Goal: Communication & Community: Connect with others

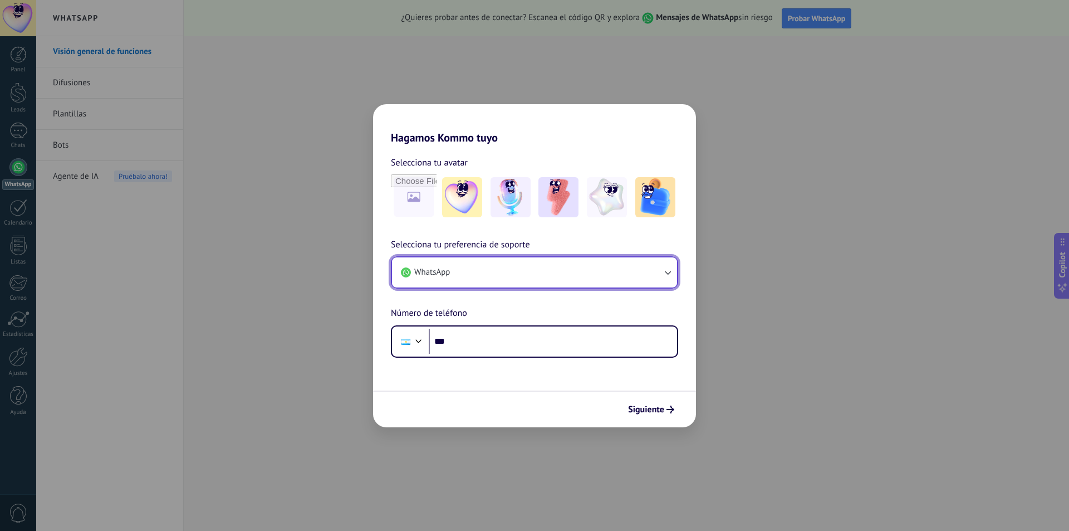
click at [537, 282] on button "WhatsApp" at bounding box center [534, 272] width 285 height 30
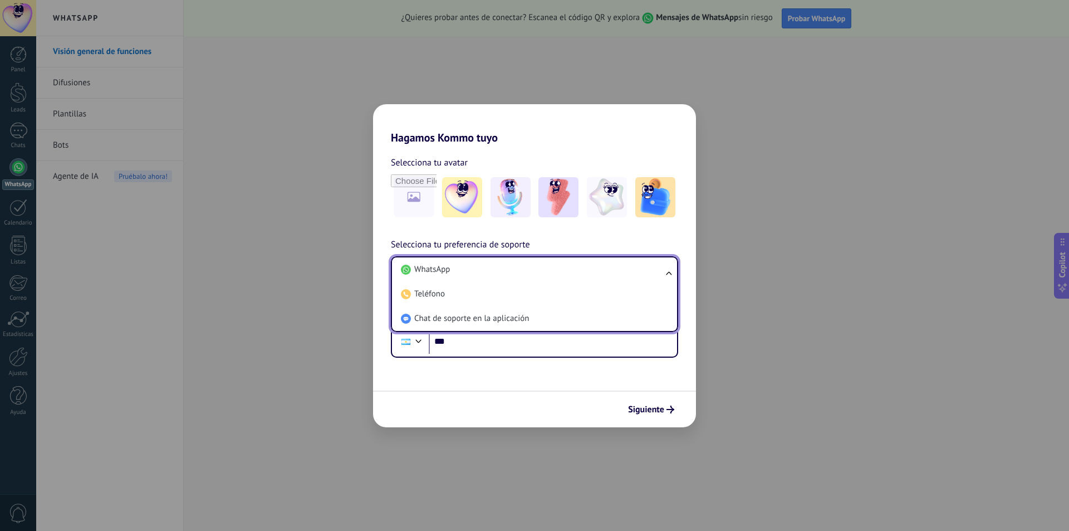
click at [538, 278] on li "WhatsApp" at bounding box center [532, 269] width 272 height 24
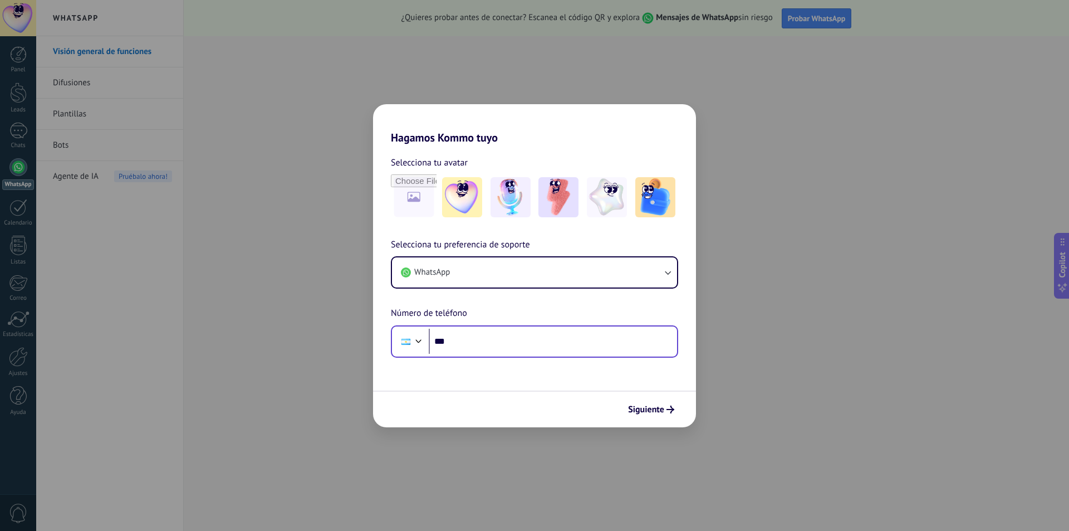
click at [498, 354] on div "Phone ***" at bounding box center [534, 341] width 287 height 32
click at [560, 354] on div "Phone ***" at bounding box center [534, 341] width 287 height 32
click at [538, 348] on input "***" at bounding box center [553, 341] width 248 height 26
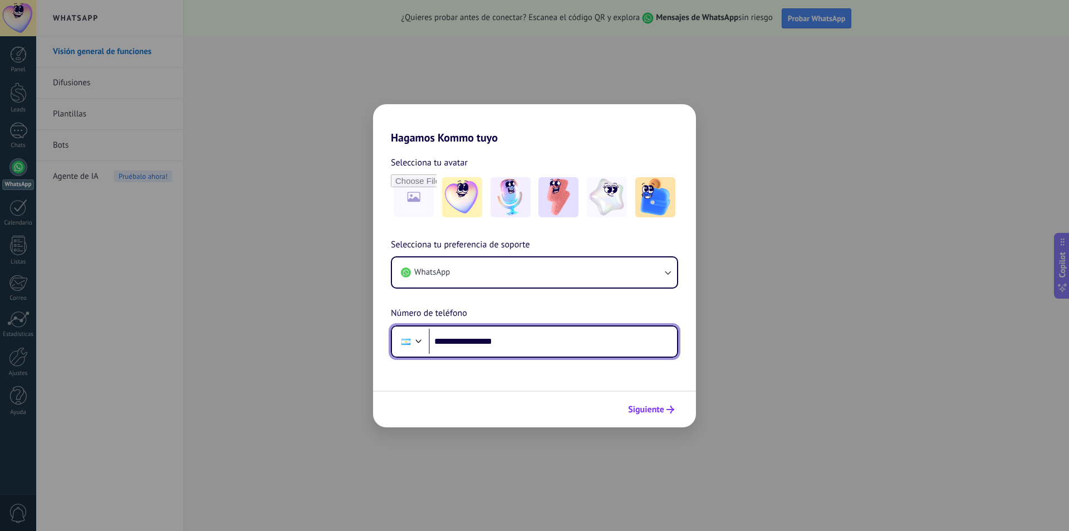
type input "**********"
click at [640, 410] on span "Siguiente" at bounding box center [646, 409] width 36 height 8
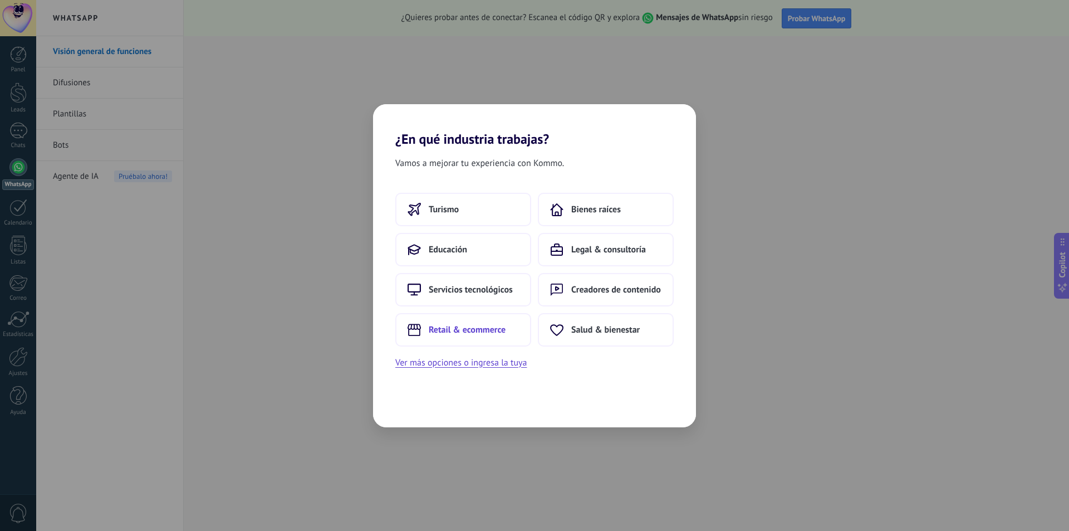
click at [499, 326] on span "Retail & ecommerce" at bounding box center [467, 329] width 77 height 11
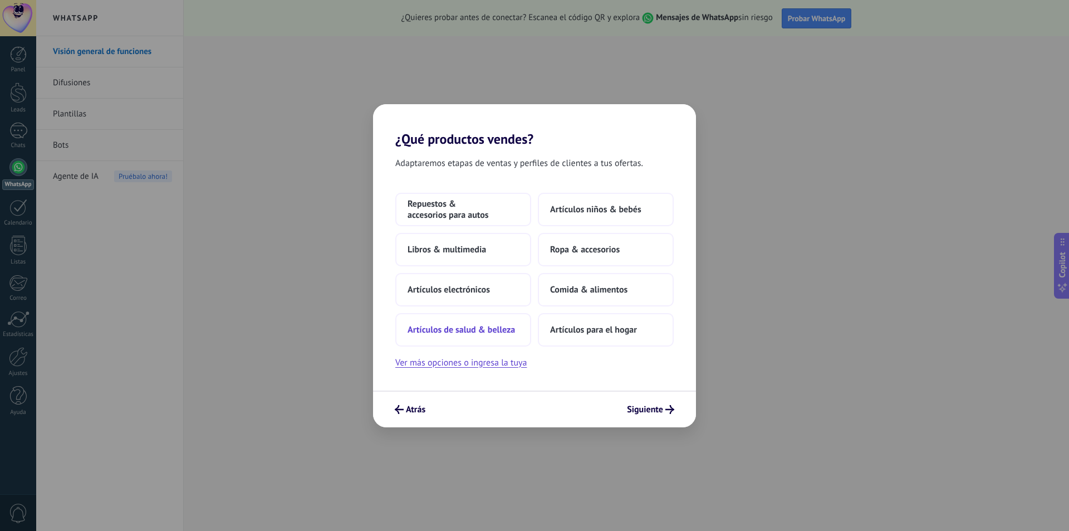
click at [479, 331] on span "Artículos de salud & belleza" at bounding box center [461, 329] width 107 height 11
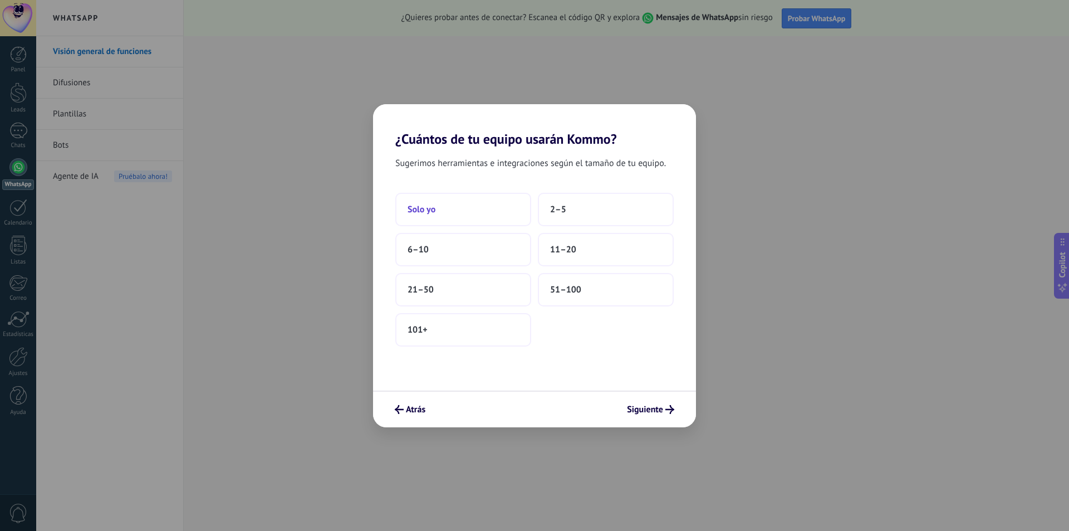
click at [491, 215] on button "Solo yo" at bounding box center [463, 209] width 136 height 33
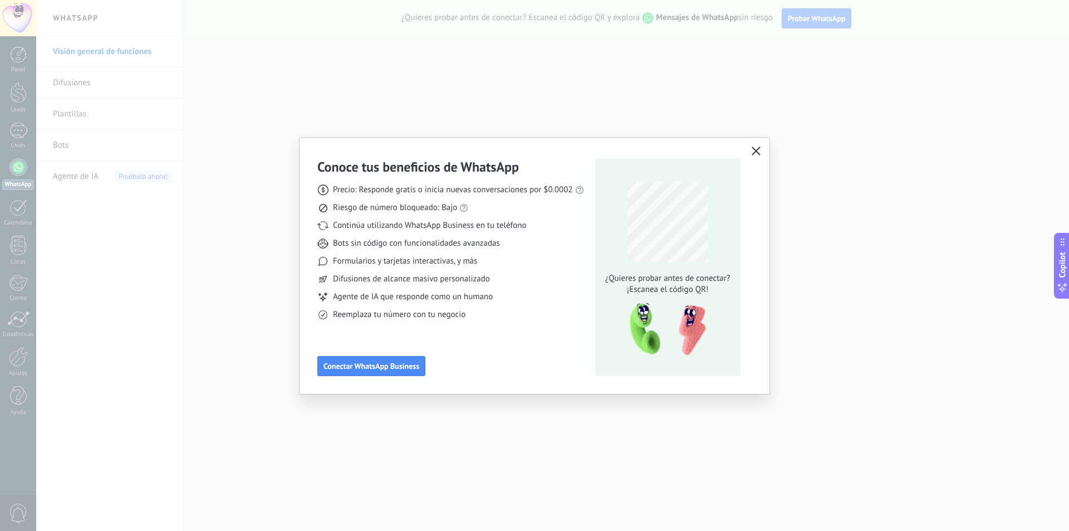
click at [750, 152] on button "button" at bounding box center [756, 152] width 14 height 16
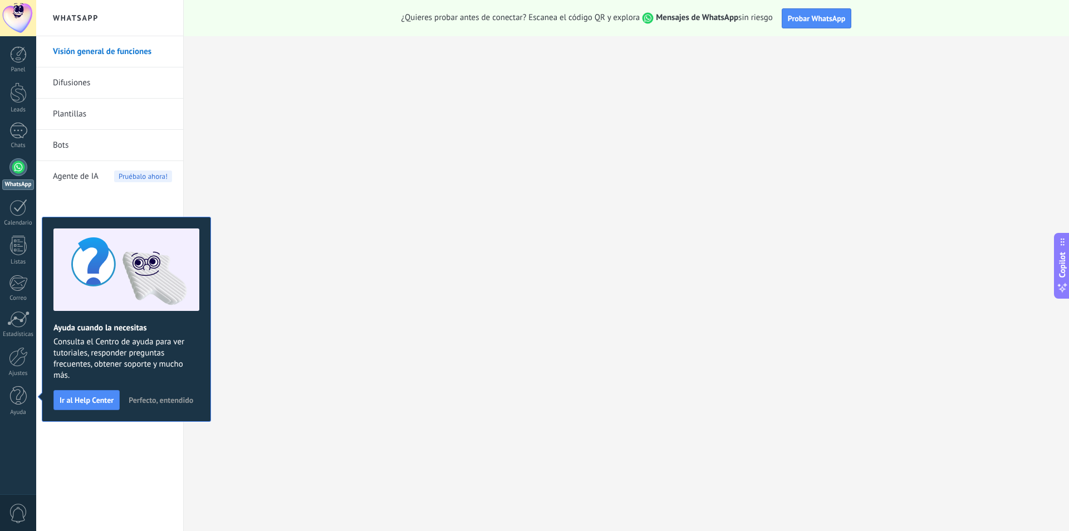
click at [120, 81] on link "Difusiones" at bounding box center [112, 82] width 119 height 31
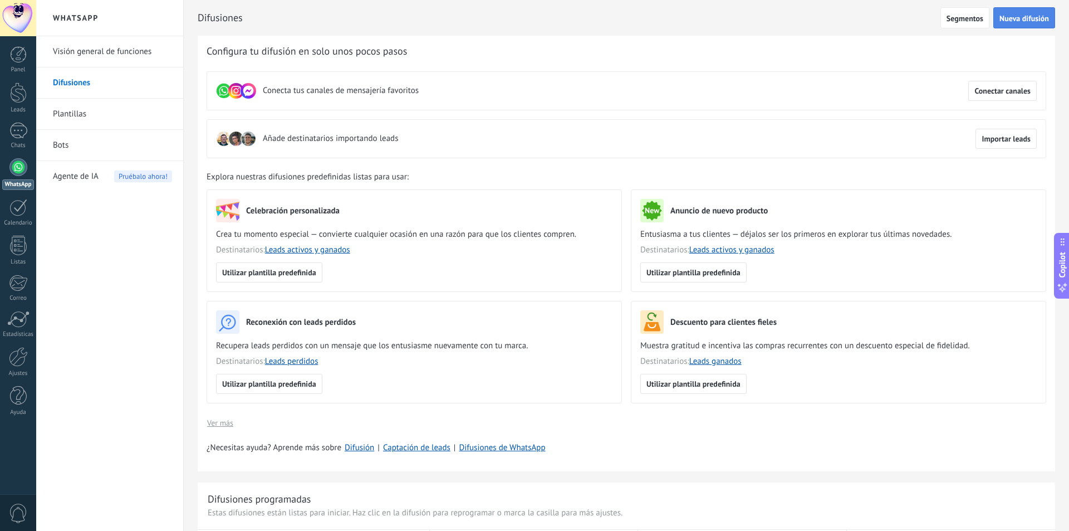
click at [1021, 19] on span "Nueva difusión" at bounding box center [1024, 18] width 50 height 8
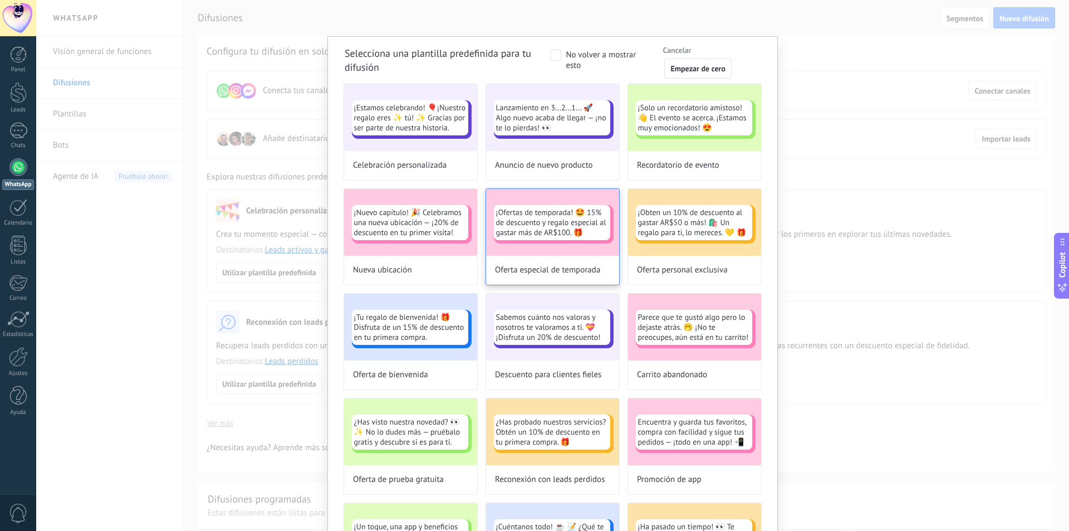
click at [558, 223] on span "¡Ofertas de temporada! 🤩 15% de descuento y regalo especial al gastar más de AR…" at bounding box center [552, 222] width 112 height 30
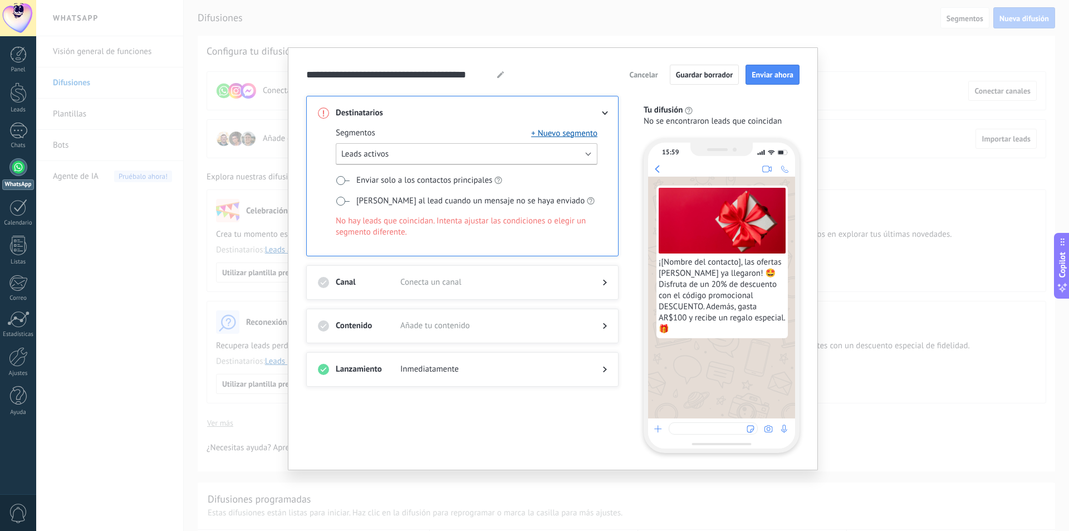
click at [431, 161] on button "Leads activos" at bounding box center [467, 154] width 262 height 22
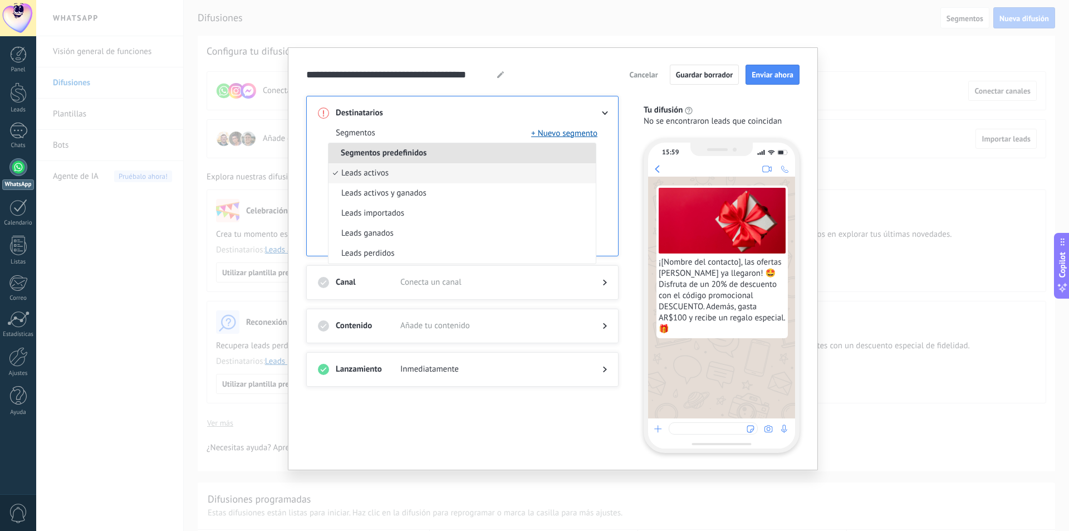
click at [432, 158] on li "Segmentos predefinidos" at bounding box center [461, 153] width 267 height 20
click at [303, 168] on div "**********" at bounding box center [553, 258] width 530 height 423
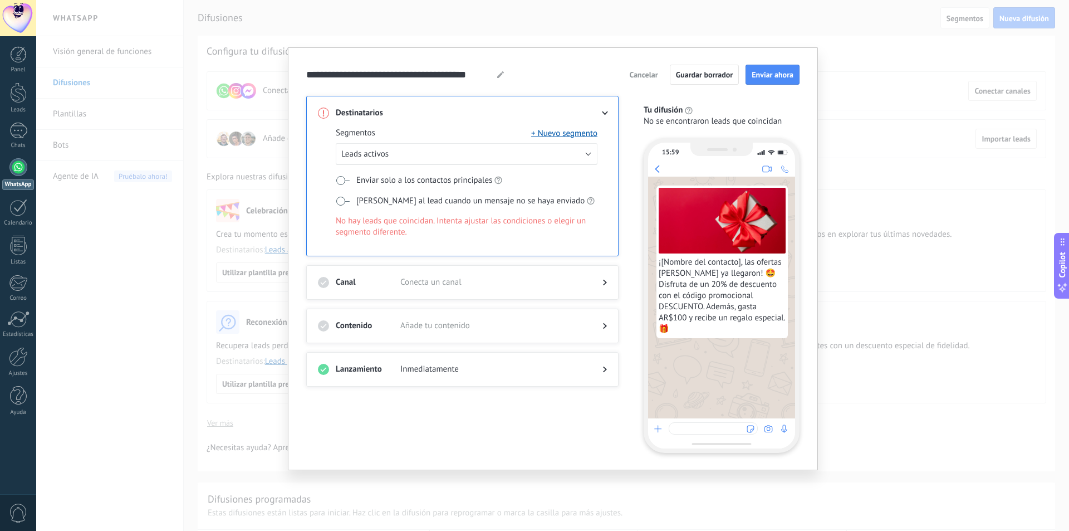
click at [341, 184] on span at bounding box center [343, 180] width 14 height 9
click at [343, 181] on span at bounding box center [343, 180] width 14 height 9
click at [430, 161] on button "Leads activos" at bounding box center [467, 154] width 262 height 22
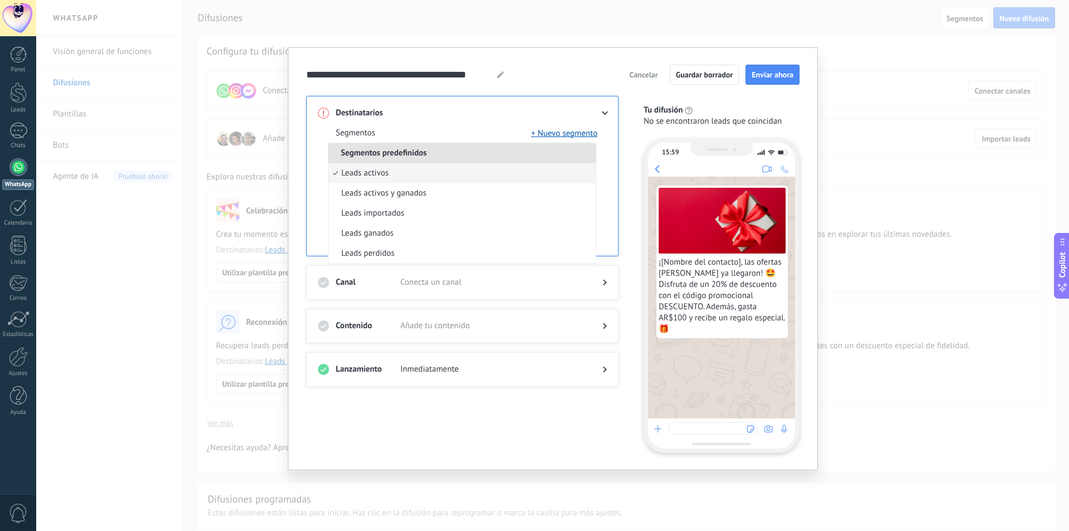
click at [425, 153] on span "Segmentos predefinidos" at bounding box center [383, 153] width 110 height 11
click at [399, 176] on li "Leads activos" at bounding box center [461, 173] width 267 height 20
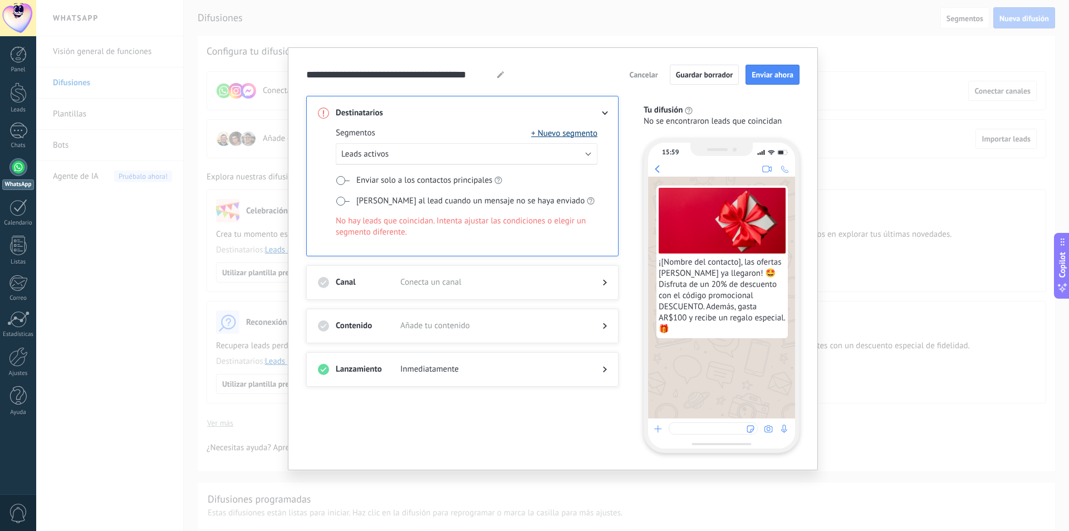
click at [545, 137] on button "+ Nuevo segmento" at bounding box center [564, 132] width 66 height 11
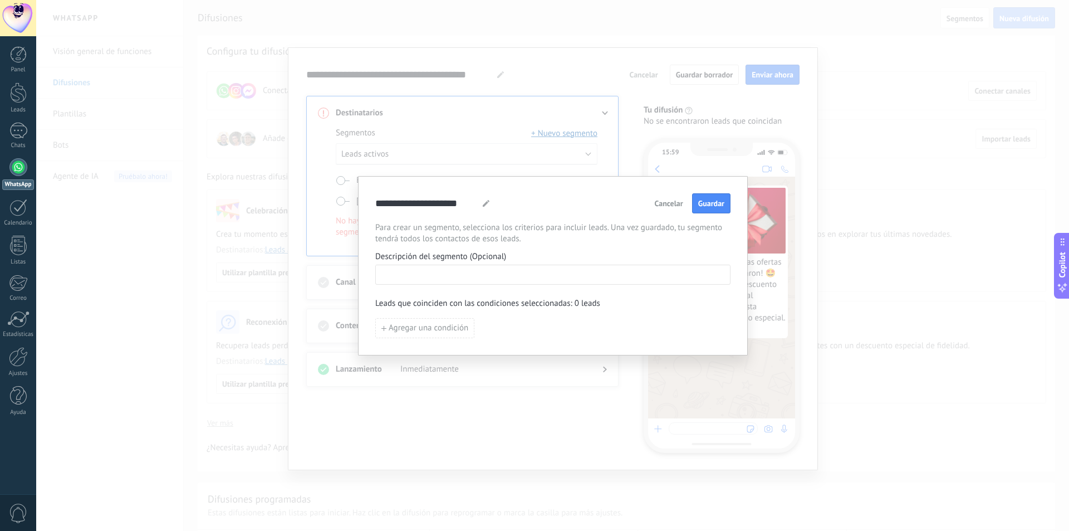
click at [468, 272] on input at bounding box center [553, 274] width 354 height 18
click at [442, 335] on button "Agregar una condición" at bounding box center [424, 328] width 99 height 20
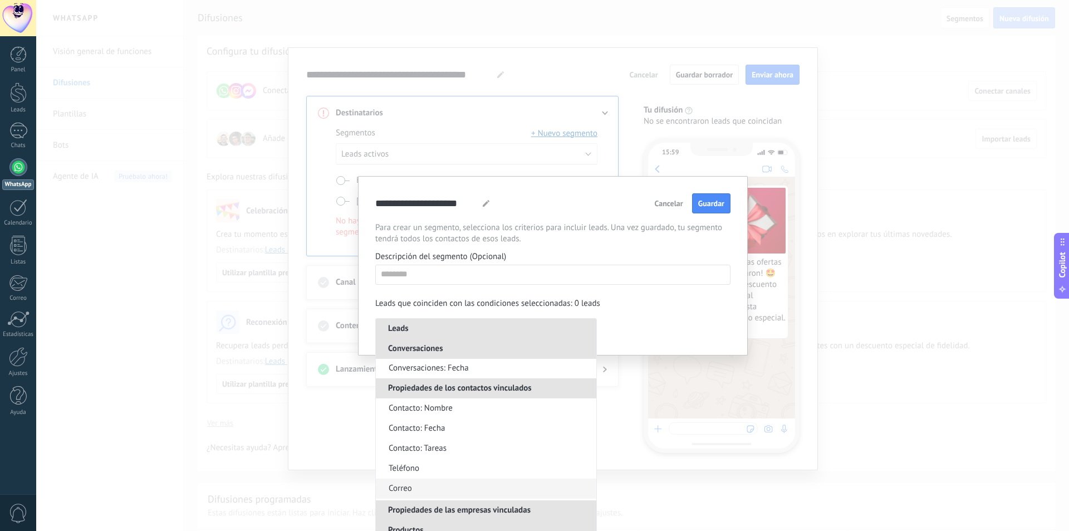
scroll to position [501, 0]
click at [449, 411] on span "Contacto: Nombre" at bounding box center [421, 408] width 64 height 11
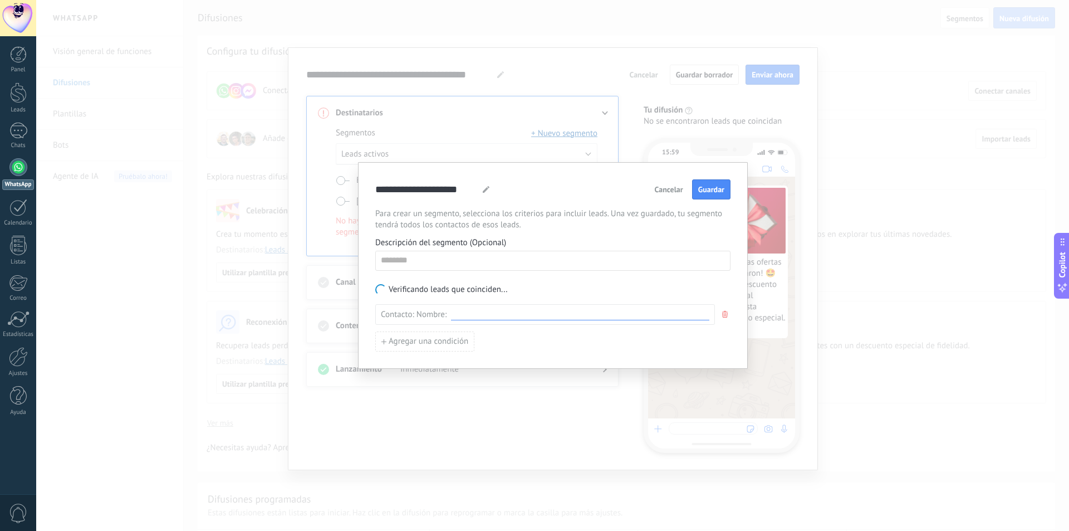
click at [461, 314] on input at bounding box center [580, 314] width 258 height 11
type input "*****"
click at [671, 190] on span "Cancelar" at bounding box center [669, 189] width 28 height 8
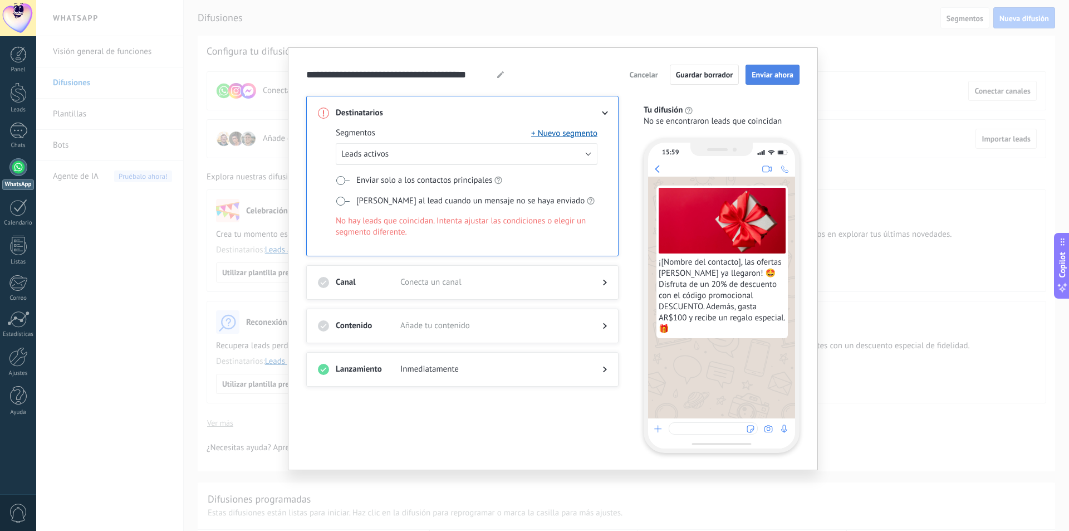
click at [778, 75] on span "Enviar ahora" at bounding box center [773, 75] width 42 height 8
drag, startPoint x: 709, startPoint y: 290, endPoint x: 708, endPoint y: 312, distance: 21.7
click at [709, 300] on span "¡[Nombre del contacto], las ofertas [PERSON_NAME] ya llegaron! 🤩 Disfruta de un…" at bounding box center [722, 296] width 127 height 78
drag, startPoint x: 708, startPoint y: 312, endPoint x: 715, endPoint y: 360, distance: 48.4
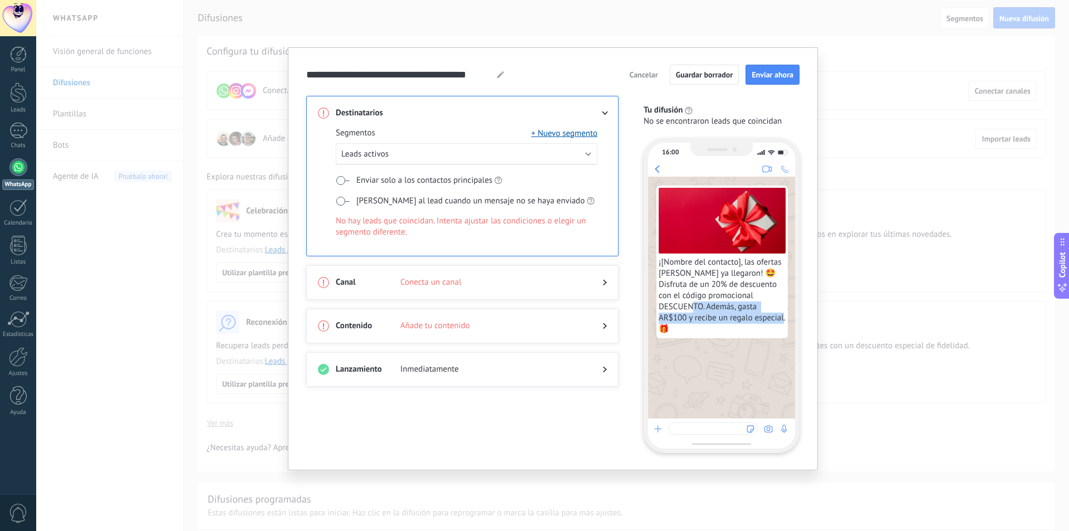
click at [715, 360] on div "¡[Nombre del contacto], las ofertas [PERSON_NAME] ya llegaron! 🤩 Disfruta de un…" at bounding box center [721, 297] width 147 height 242
click at [717, 279] on span "¡[Nombre del contacto], las ofertas [PERSON_NAME] ya llegaron! 🤩 Disfruta de un…" at bounding box center [722, 296] width 127 height 78
click at [715, 288] on span "¡[Nombre del contacto], las ofertas [PERSON_NAME] ya llegaron! 🤩 Disfruta de un…" at bounding box center [722, 296] width 127 height 78
drag, startPoint x: 705, startPoint y: 390, endPoint x: 701, endPoint y: 402, distance: 12.3
click at [705, 394] on div "¡[Nombre del contacto], las ofertas [PERSON_NAME] ya llegaron! 🤩 Disfruta de un…" at bounding box center [721, 297] width 147 height 242
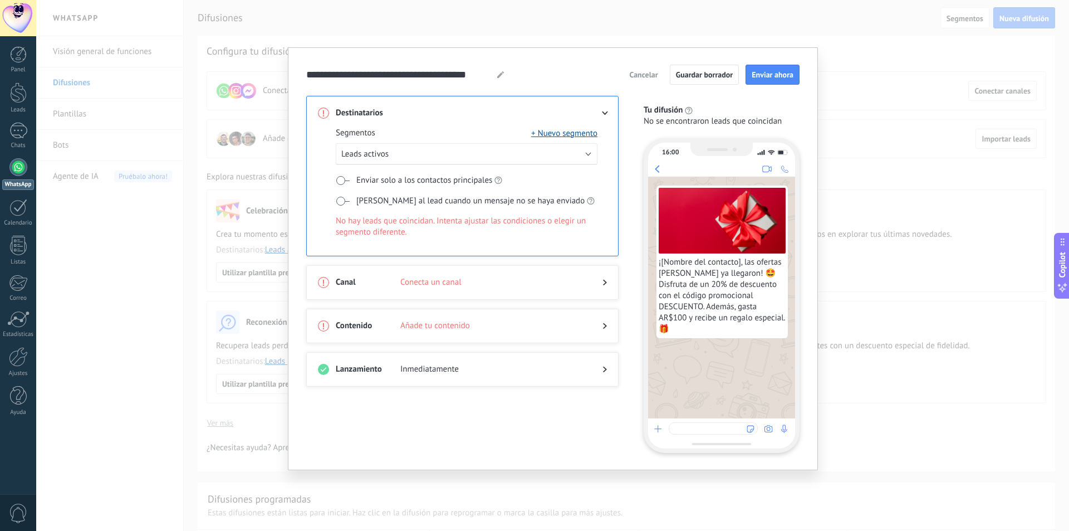
click at [688, 431] on div at bounding box center [713, 428] width 89 height 12
drag, startPoint x: 458, startPoint y: 372, endPoint x: 598, endPoint y: 364, distance: 140.0
click at [459, 372] on span "Inmediatamente" at bounding box center [492, 369] width 184 height 11
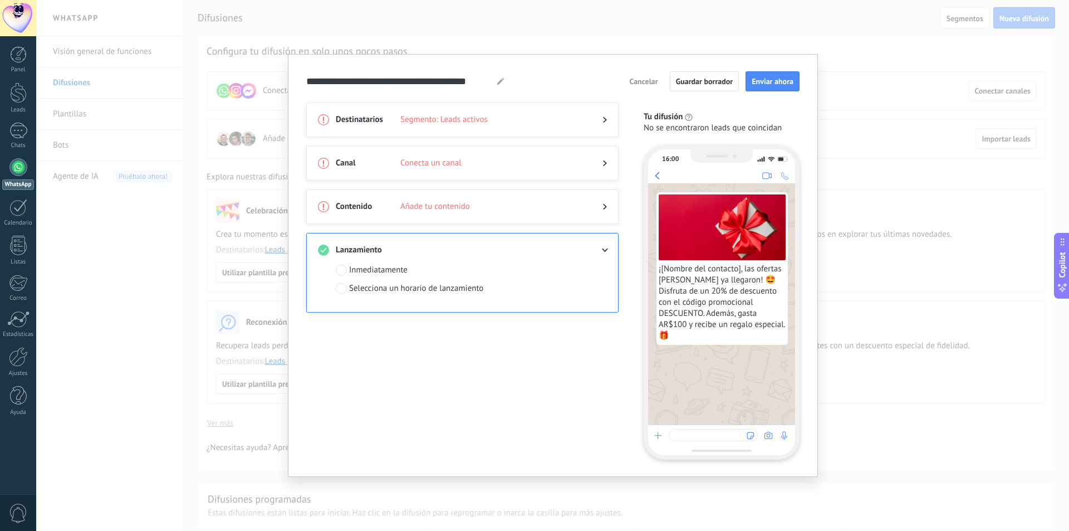
click at [477, 230] on div "Destinatarios Segmento: Leads activos Canal Conecta un canal Contenido Añade tu…" at bounding box center [469, 280] width 326 height 357
click at [539, 252] on span at bounding box center [492, 249] width 184 height 11
click at [473, 102] on div "Destinatarios Segmento: Leads activos" at bounding box center [462, 119] width 312 height 35
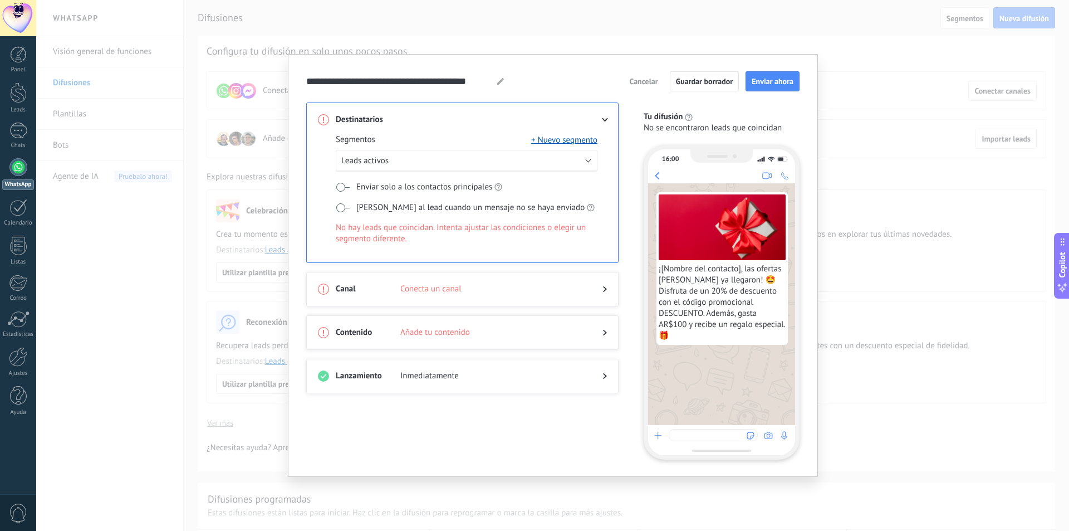
click at [482, 126] on div "Segmentos + Nuevo segmento Leads activos Enviar solo a los contactos principale…" at bounding box center [462, 193] width 289 height 137
click at [344, 207] on span at bounding box center [343, 207] width 14 height 9
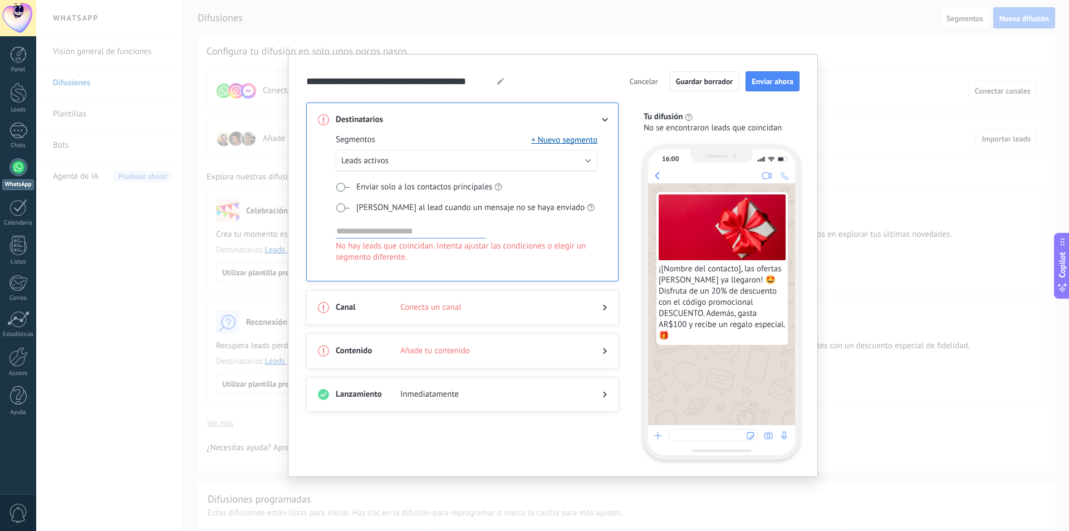
click at [349, 193] on div "Segmentos + Nuevo segmento Leads activos Enviar solo a los contactos principale…" at bounding box center [467, 206] width 262 height 144
click at [344, 185] on span at bounding box center [343, 187] width 14 height 9
click at [349, 212] on label "[PERSON_NAME] al lead cuando un mensaje no se haya enviado" at bounding box center [465, 208] width 259 height 12
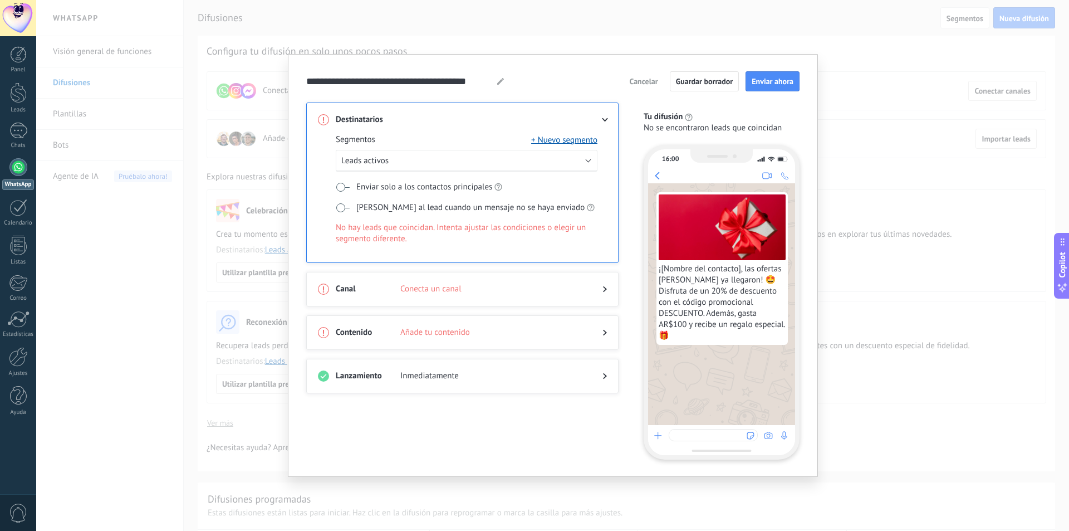
click at [345, 206] on span at bounding box center [343, 207] width 14 height 9
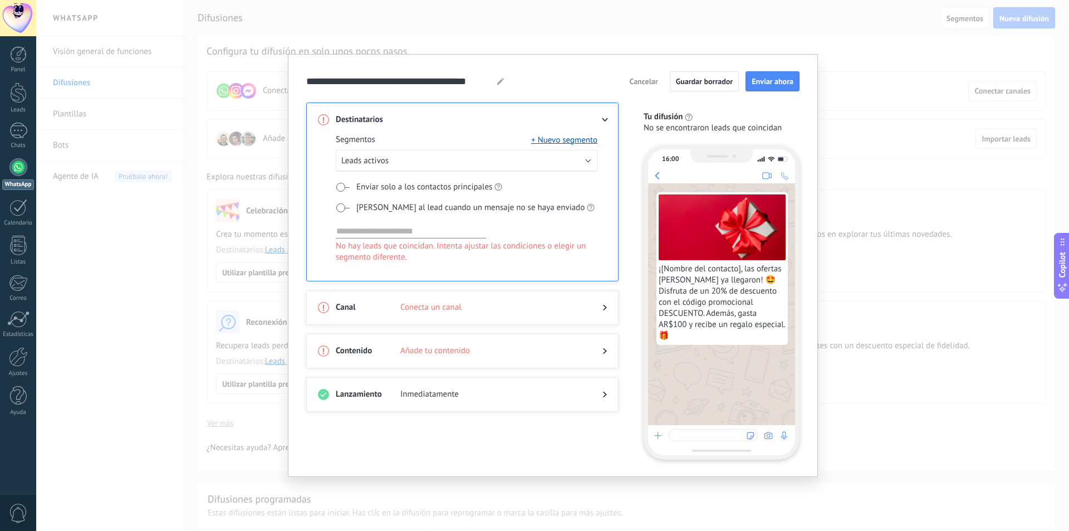
click at [346, 195] on div "Segmentos + Nuevo segmento Leads activos Enviar solo a los contactos principale…" at bounding box center [467, 206] width 262 height 144
click at [347, 192] on div "Segmentos + Nuevo segmento Leads activos Enviar solo a los contactos principale…" at bounding box center [467, 206] width 262 height 144
click at [346, 183] on span at bounding box center [343, 187] width 14 height 9
click at [342, 203] on span at bounding box center [343, 207] width 14 height 9
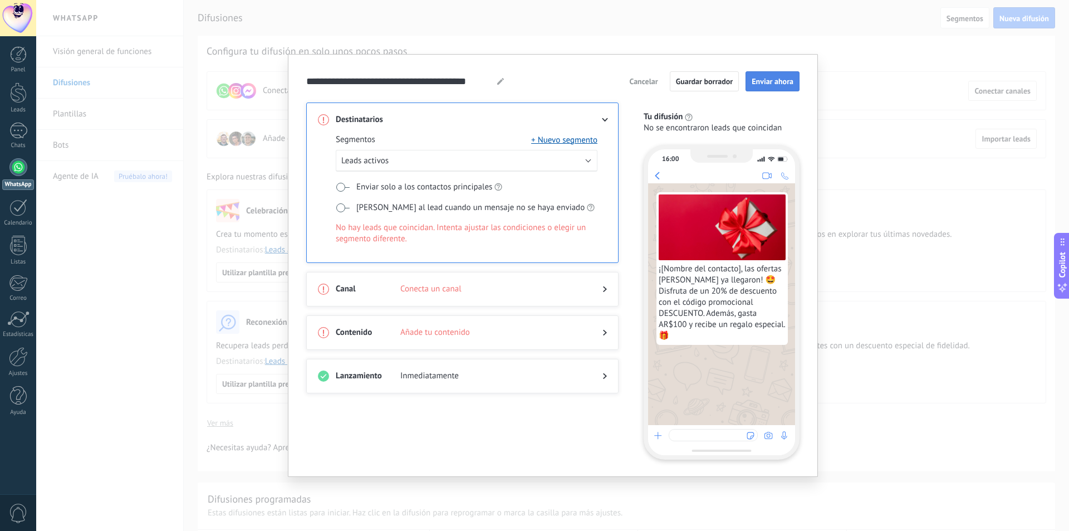
click at [774, 73] on button "Enviar ahora" at bounding box center [772, 81] width 54 height 20
click at [774, 80] on span "Enviar ahora" at bounding box center [773, 81] width 42 height 8
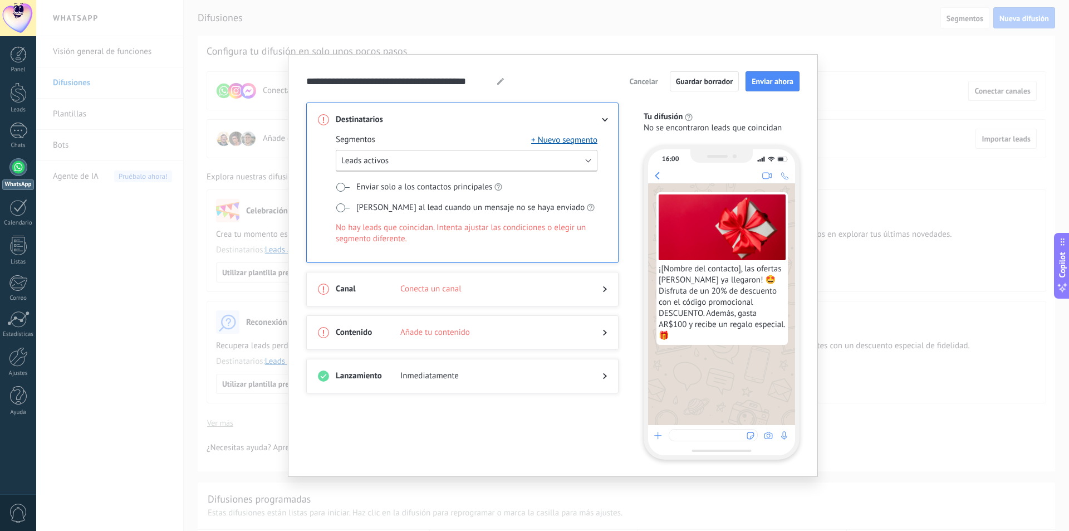
click at [512, 158] on button "Leads activos" at bounding box center [467, 161] width 262 height 22
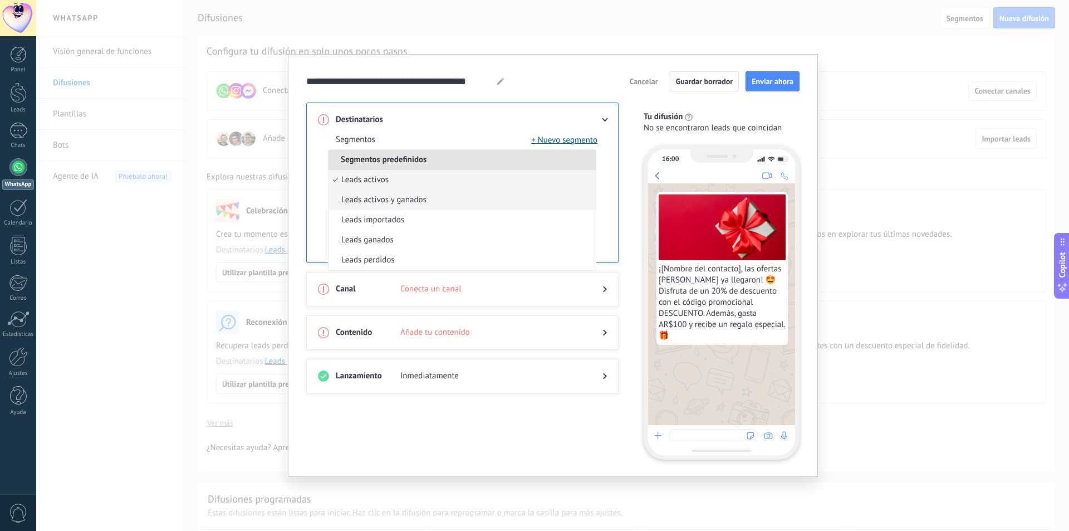
click at [467, 199] on li "Leads activos y ganados" at bounding box center [461, 200] width 267 height 20
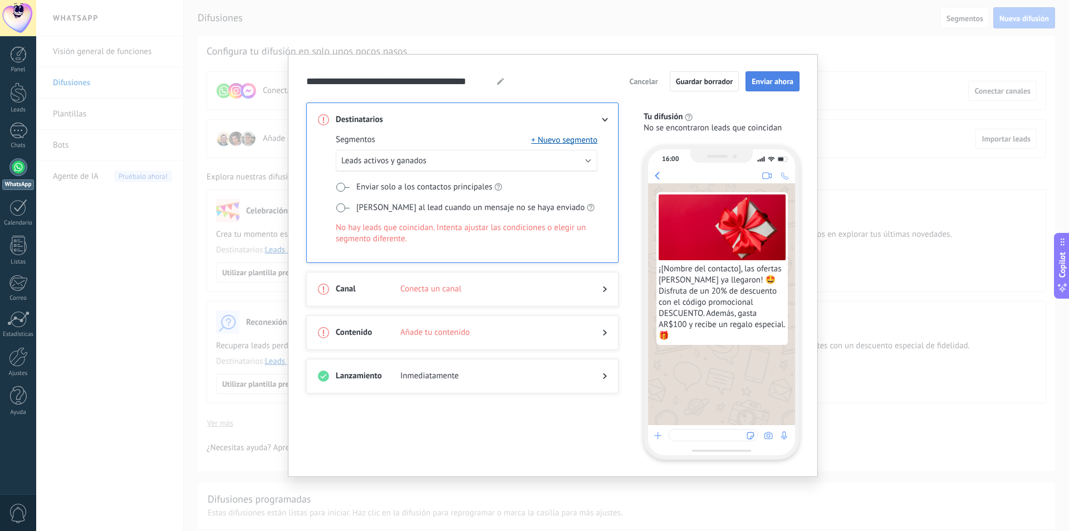
click at [761, 77] on span "Enviar ahora" at bounding box center [773, 81] width 42 height 8
click at [370, 149] on div "Segmentos + Nuevo segmento Leads activos y ganados Enviar solo a los contactos …" at bounding box center [467, 197] width 262 height 126
click at [372, 159] on span "Leads activos y ganados" at bounding box center [383, 160] width 85 height 11
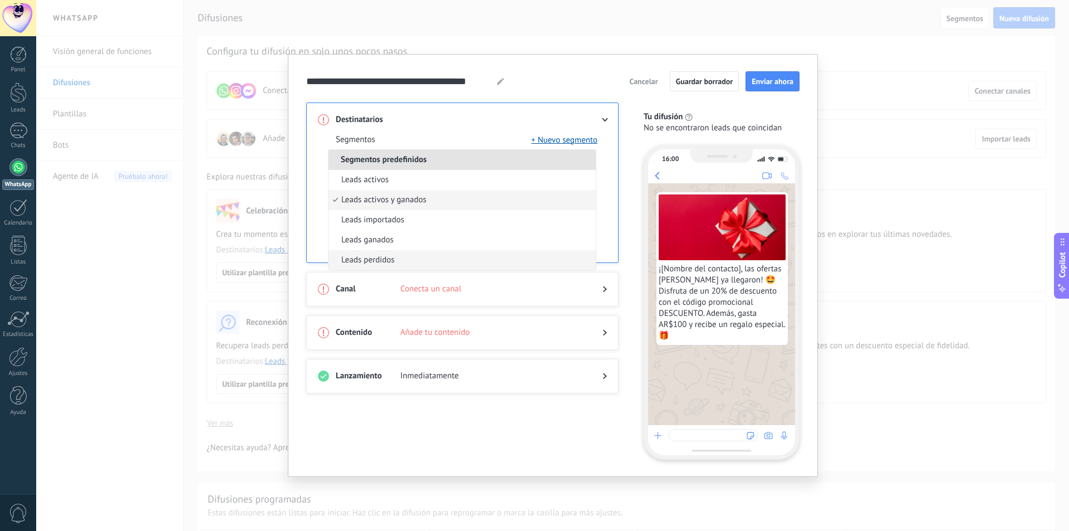
click at [391, 253] on li "Leads perdidos" at bounding box center [461, 260] width 267 height 20
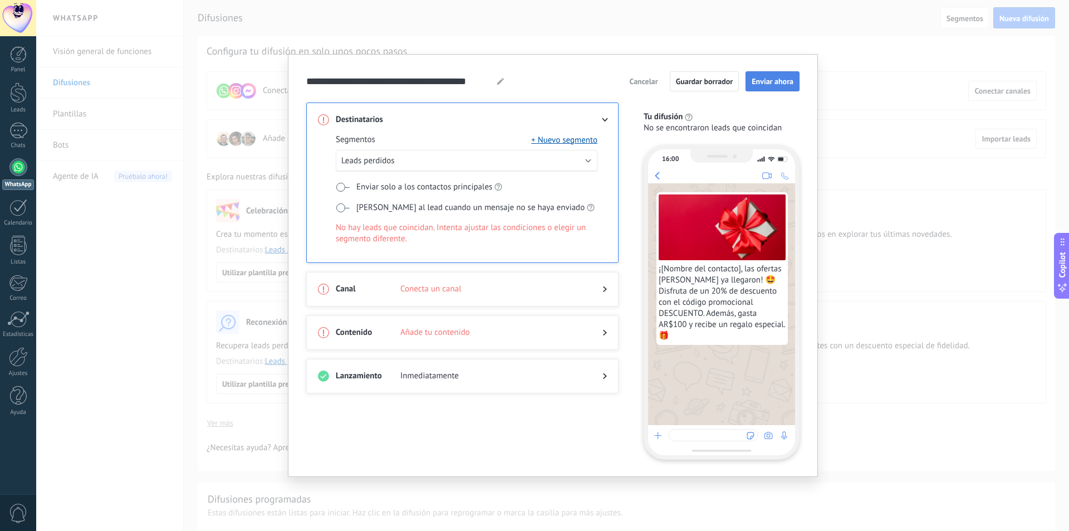
click at [772, 82] on span "Enviar ahora" at bounding box center [773, 81] width 42 height 8
click at [645, 83] on span "Cancelar" at bounding box center [643, 81] width 28 height 8
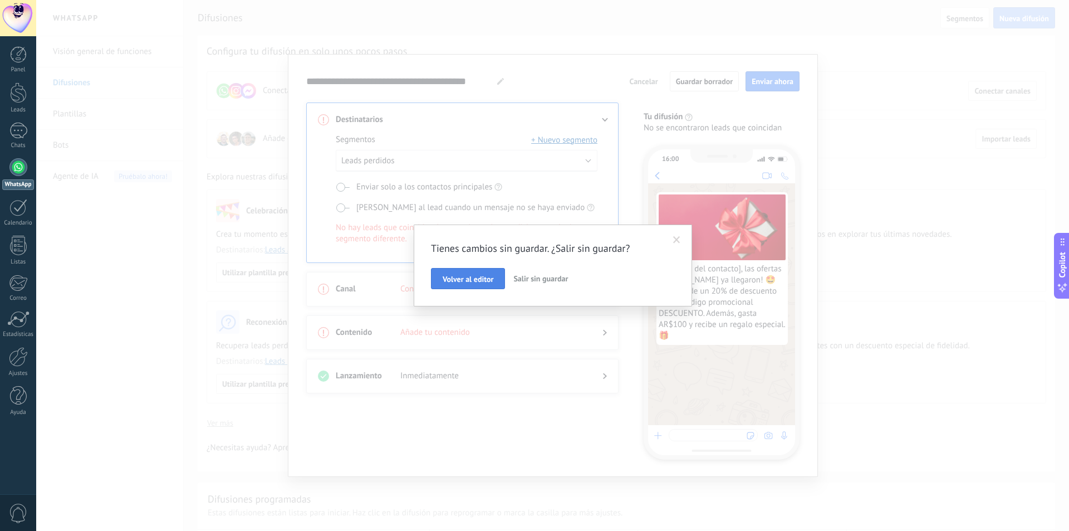
click at [473, 271] on button "Volver al editor" at bounding box center [468, 278] width 74 height 21
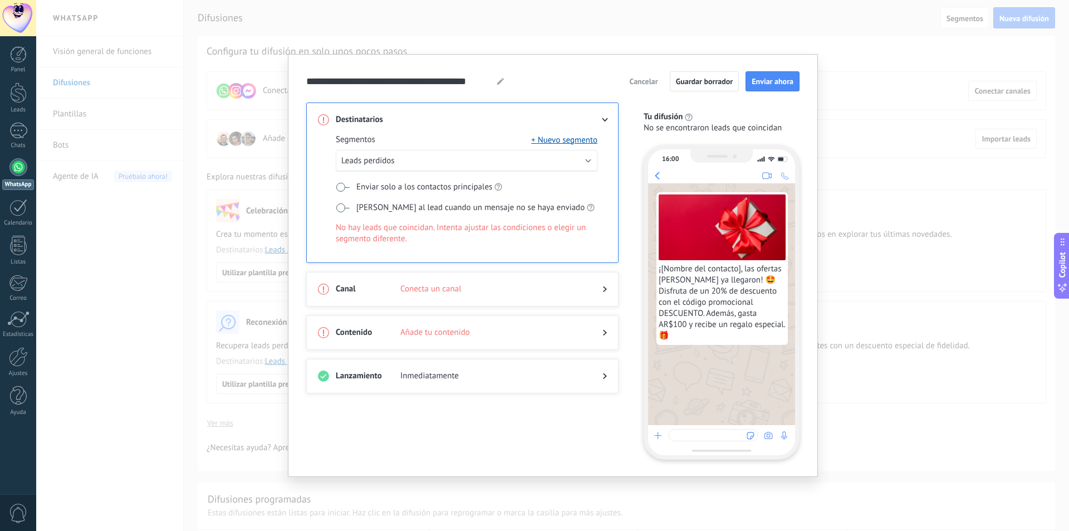
click at [641, 79] on span "Cancelar" at bounding box center [643, 81] width 28 height 8
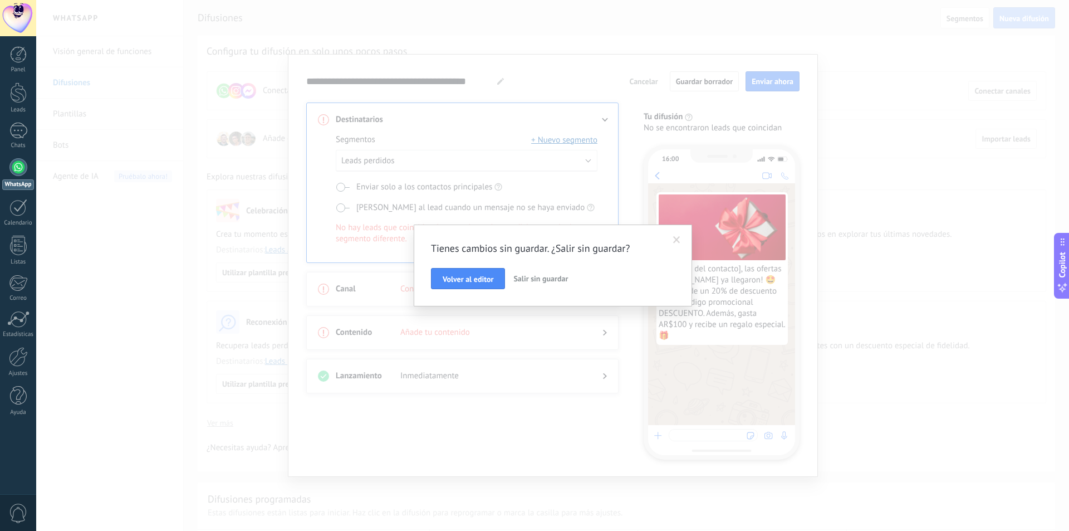
click at [537, 271] on div "Tienes cambios sin guardar. ¿Salir sin guardar? Volver al editor Salir sin guar…" at bounding box center [553, 265] width 244 height 47
click at [538, 281] on span "Salir sin guardar" at bounding box center [540, 278] width 55 height 10
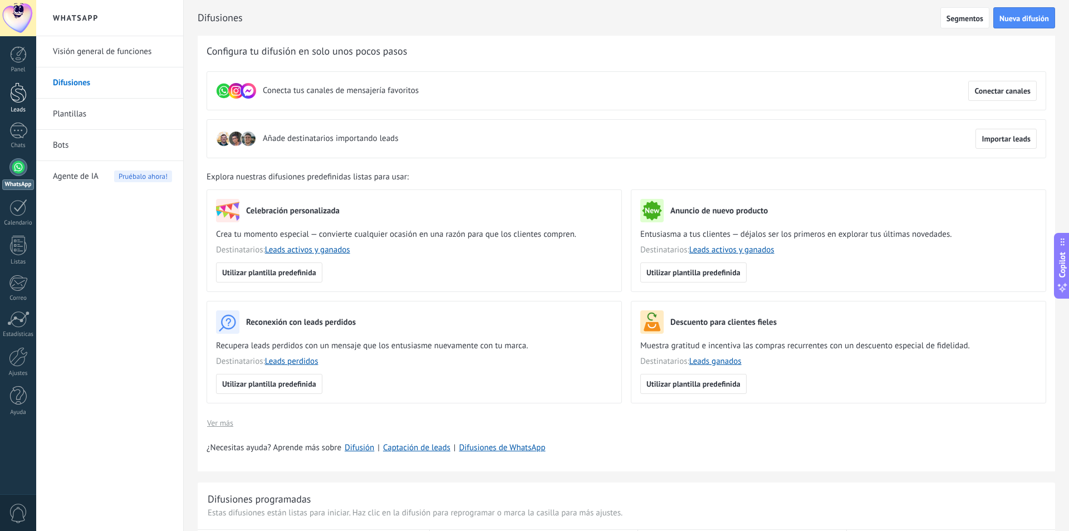
click at [17, 96] on div at bounding box center [18, 92] width 17 height 21
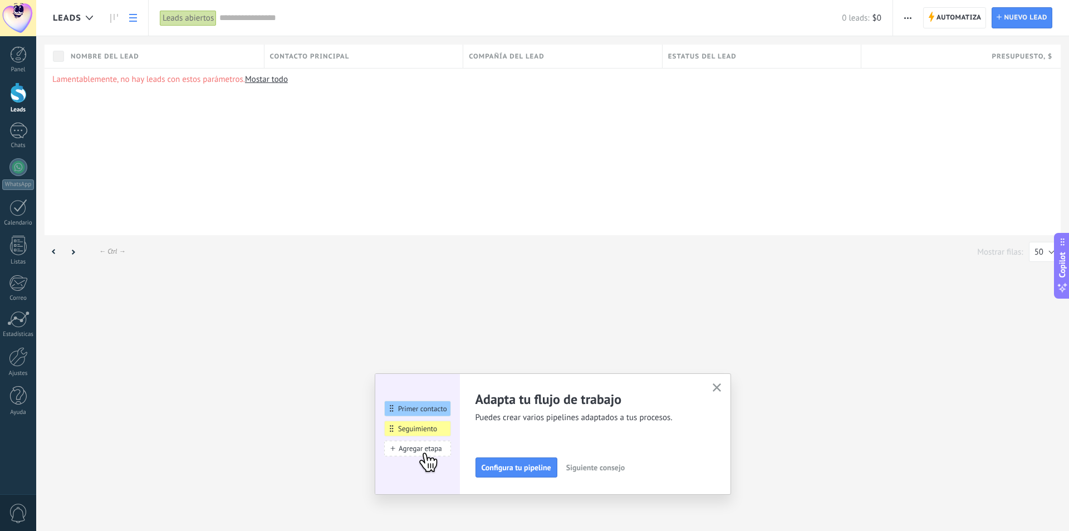
click at [262, 78] on link "Mostar todo" at bounding box center [266, 79] width 43 height 11
click at [19, 168] on div at bounding box center [18, 167] width 18 height 18
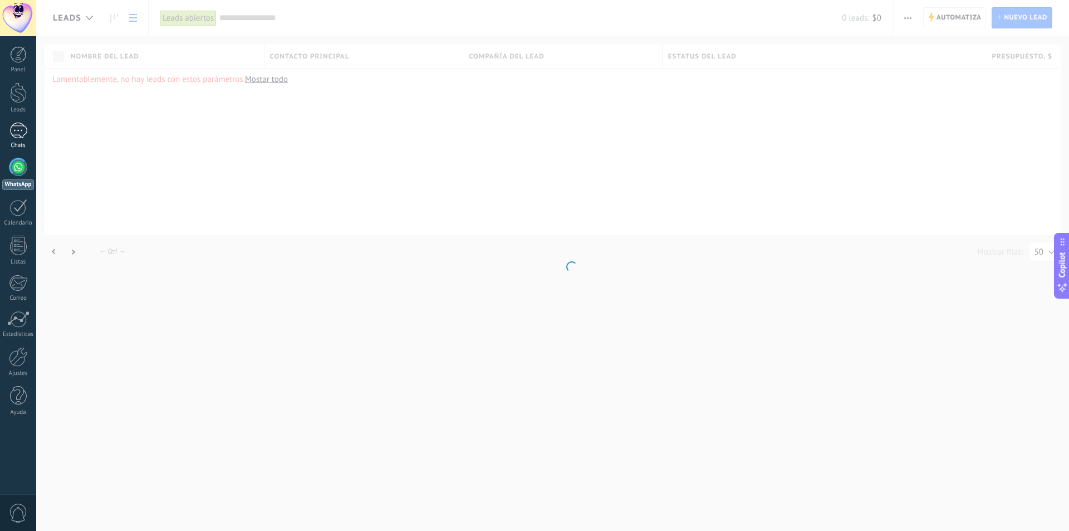
click at [21, 134] on div at bounding box center [18, 130] width 18 height 16
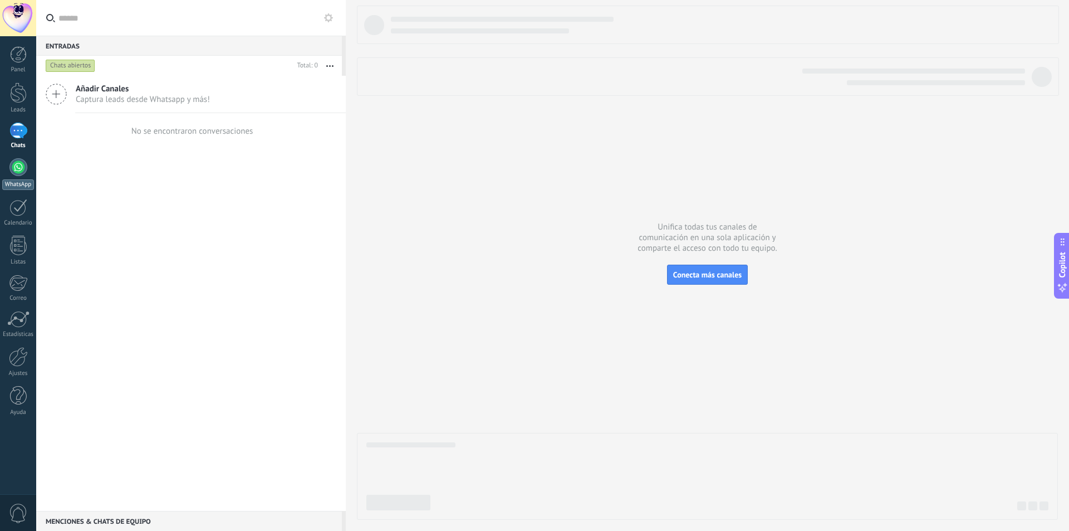
click at [20, 168] on div at bounding box center [18, 167] width 18 height 18
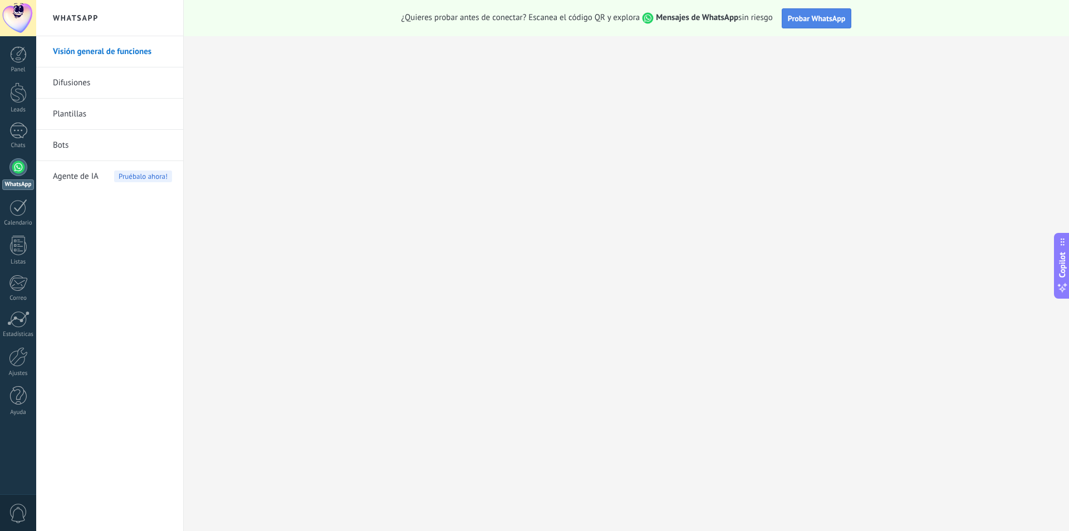
click at [814, 23] on button "Probar WhatsApp" at bounding box center [817, 18] width 70 height 20
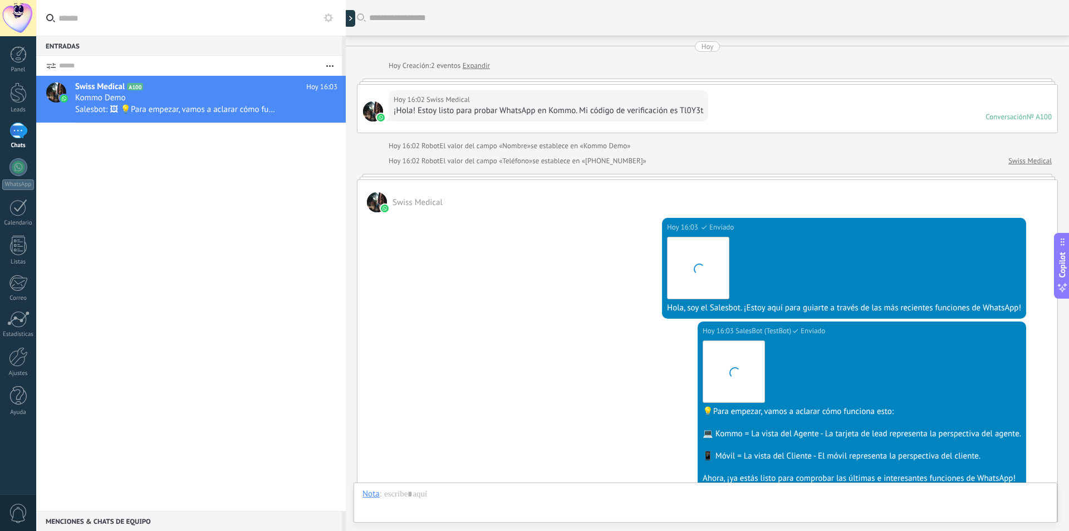
scroll to position [207, 0]
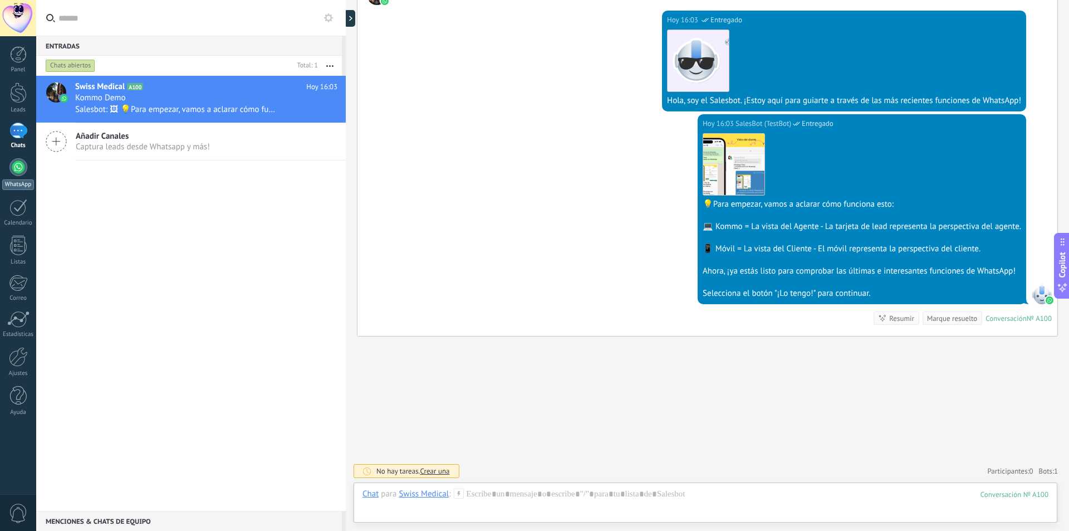
click at [22, 160] on div at bounding box center [18, 167] width 18 height 18
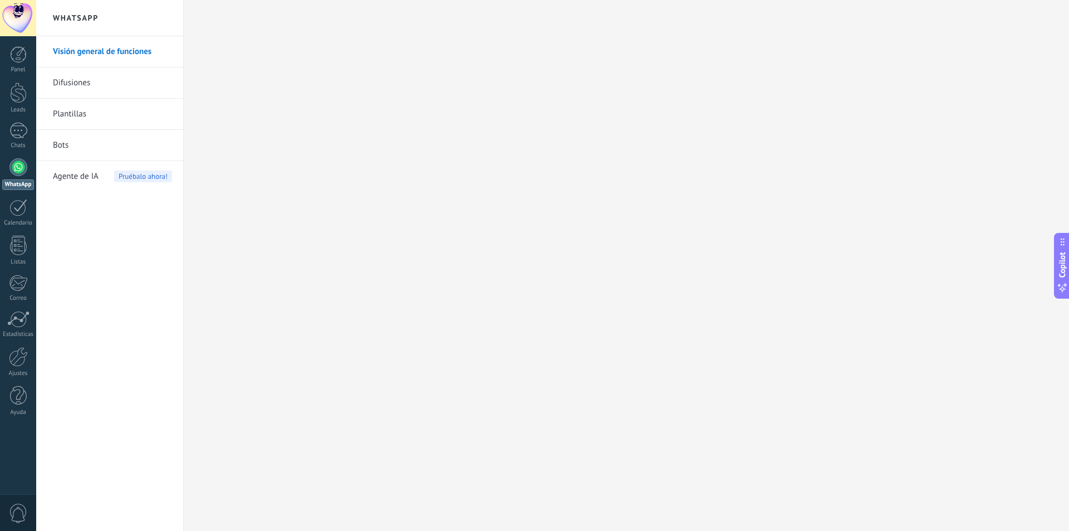
click at [94, 87] on link "Difusiones" at bounding box center [112, 82] width 119 height 31
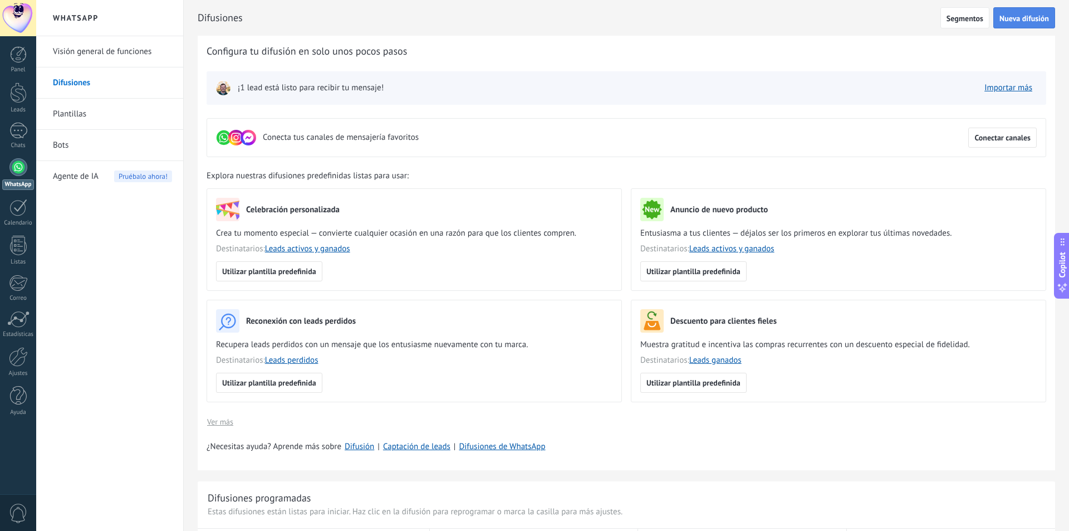
click at [1018, 19] on span "Nueva difusión" at bounding box center [1024, 18] width 50 height 8
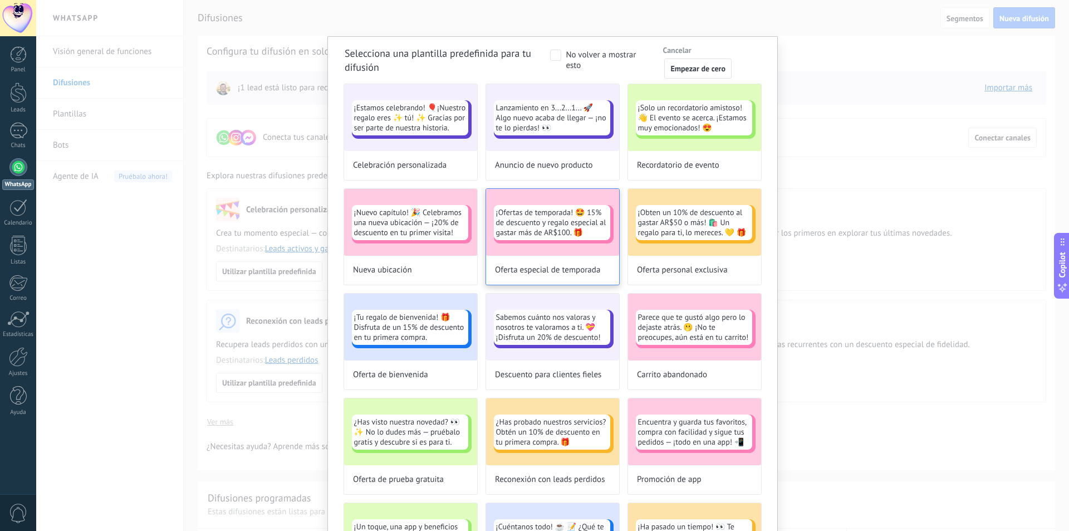
click at [546, 234] on span "¡Ofertas de temporada! 🤩 15% de descuento y regalo especial al gastar más de AR…" at bounding box center [552, 222] width 112 height 30
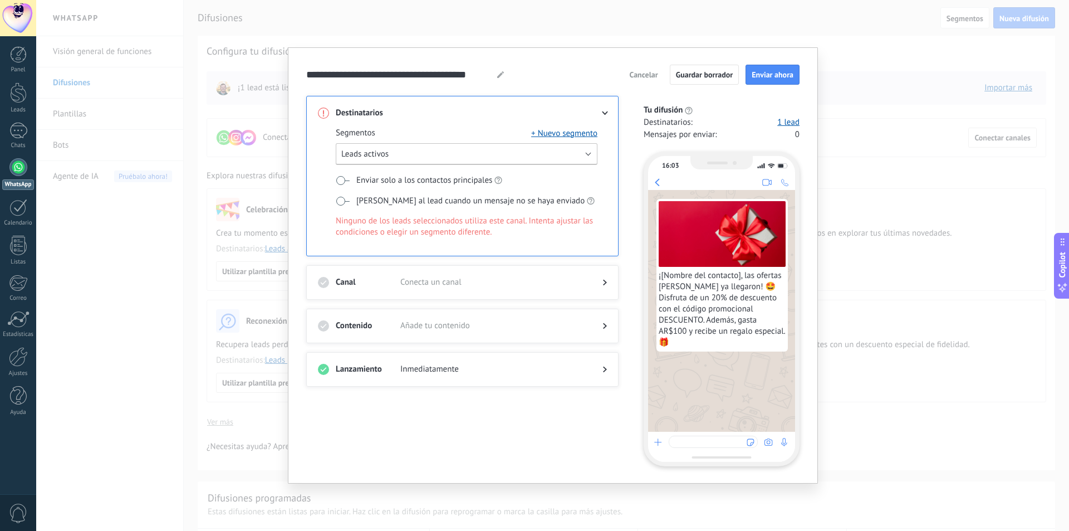
click at [414, 155] on button "Leads activos" at bounding box center [467, 154] width 262 height 22
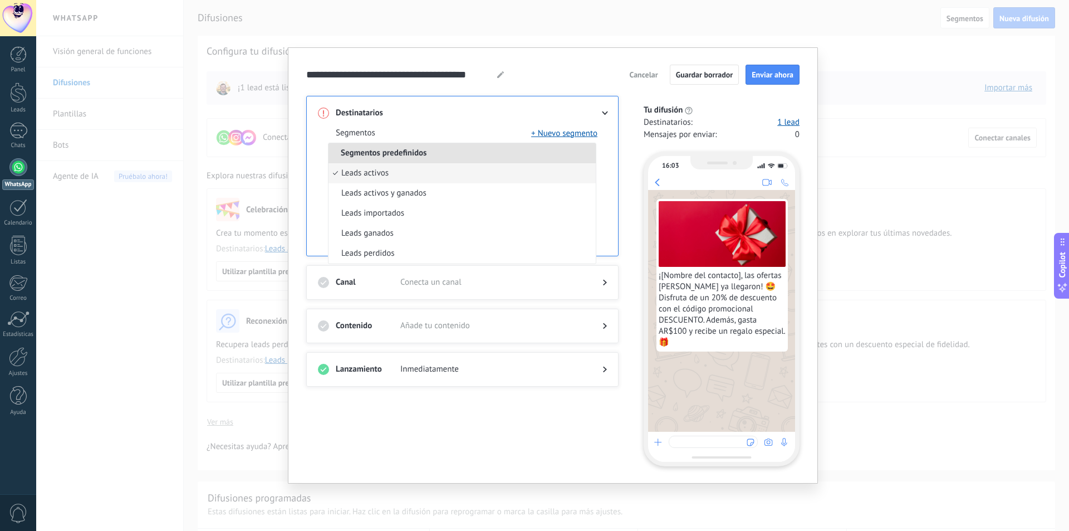
click at [414, 155] on span "Segmentos predefinidos" at bounding box center [383, 153] width 110 height 11
click at [317, 213] on div "Destinatarios Segmentos + Nuevo segmento Segmentos predefinidos Leads activos L…" at bounding box center [462, 176] width 312 height 160
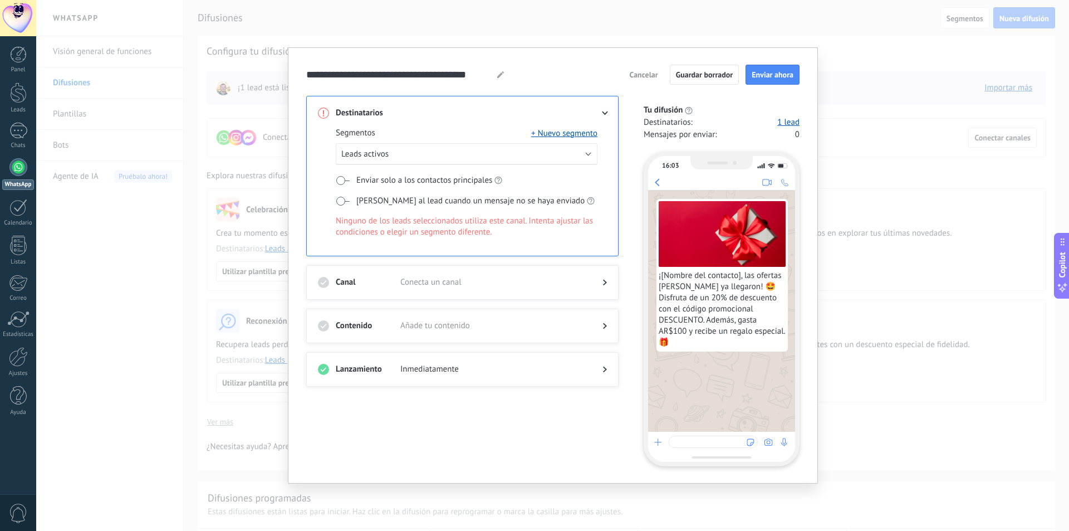
click at [364, 204] on span "[PERSON_NAME] al lead cuando un mensaje no se haya enviado" at bounding box center [470, 200] width 228 height 11
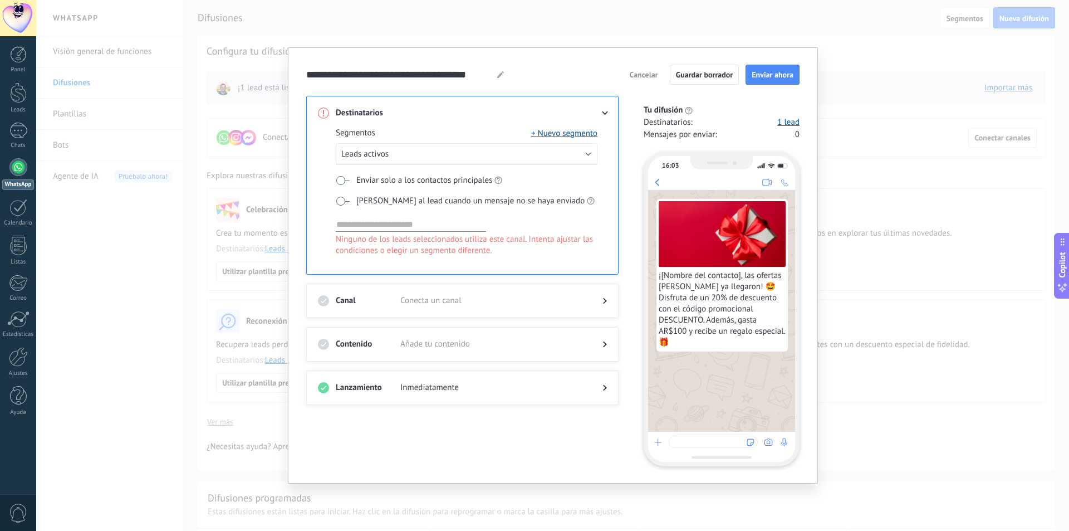
click at [356, 203] on span "[PERSON_NAME] al lead cuando un mensaje no se haya enviado" at bounding box center [470, 200] width 228 height 11
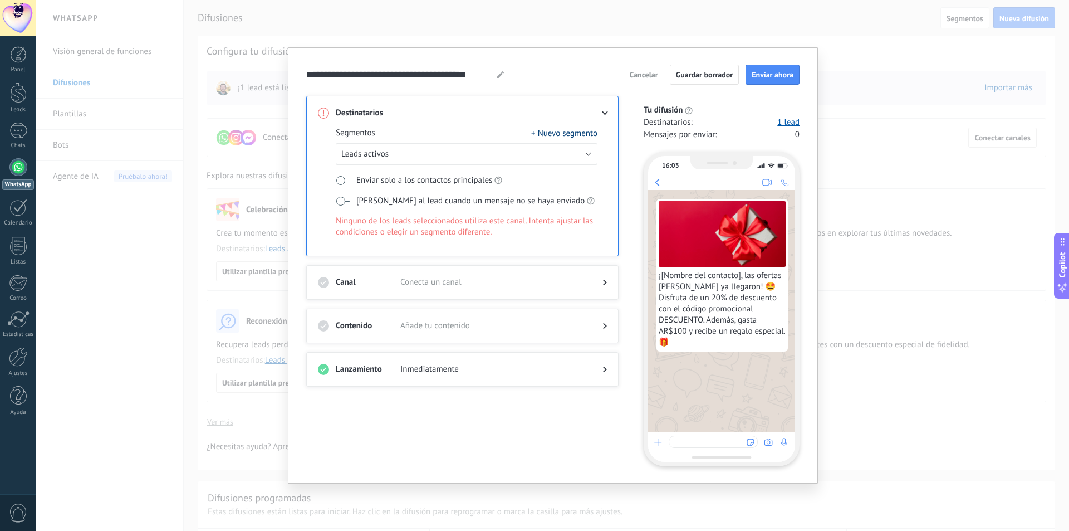
click at [586, 136] on button "+ Nuevo segmento" at bounding box center [564, 132] width 66 height 11
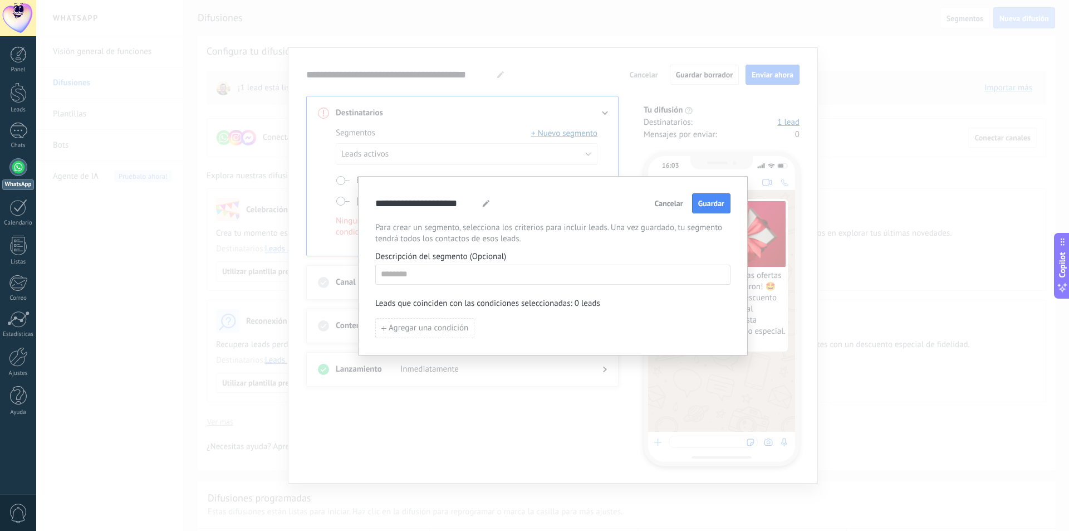
click at [436, 285] on div "**********" at bounding box center [552, 265] width 355 height 145
click at [431, 336] on button "Agregar una condición" at bounding box center [424, 328] width 99 height 20
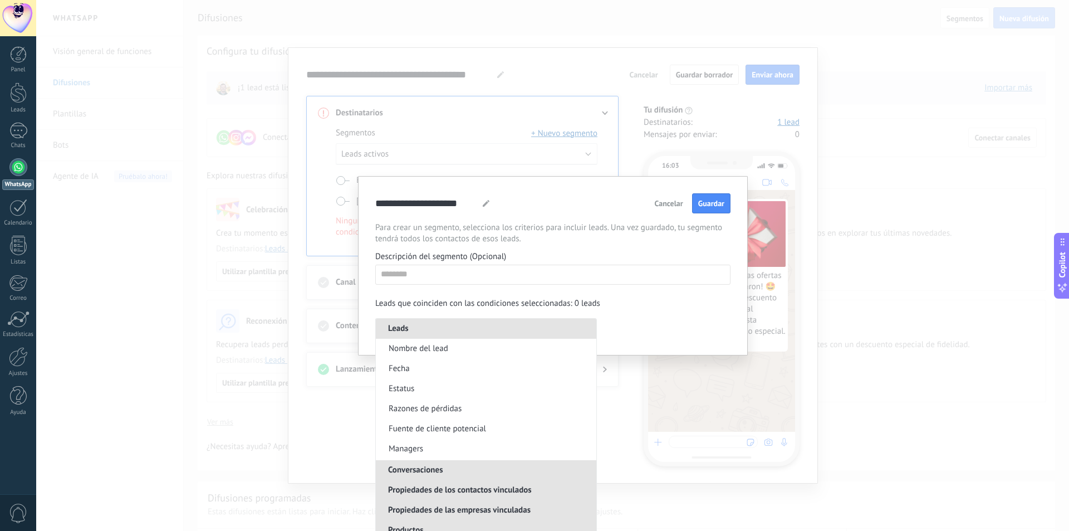
click at [467, 230] on span "Para crear un segmento, selecciona los criterios para incluir leads. Una vez gu…" at bounding box center [552, 233] width 355 height 22
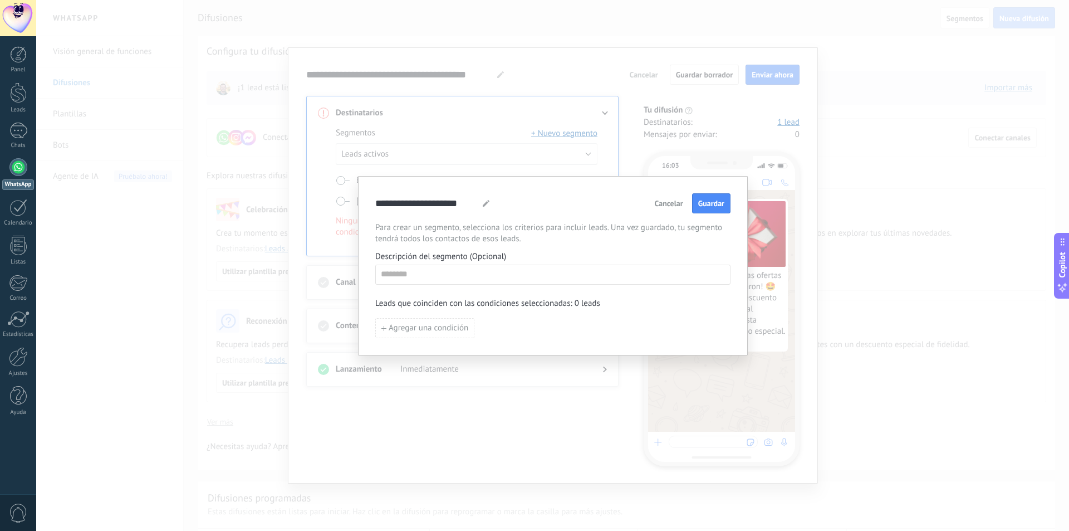
click at [673, 204] on span "Cancelar" at bounding box center [669, 203] width 28 height 8
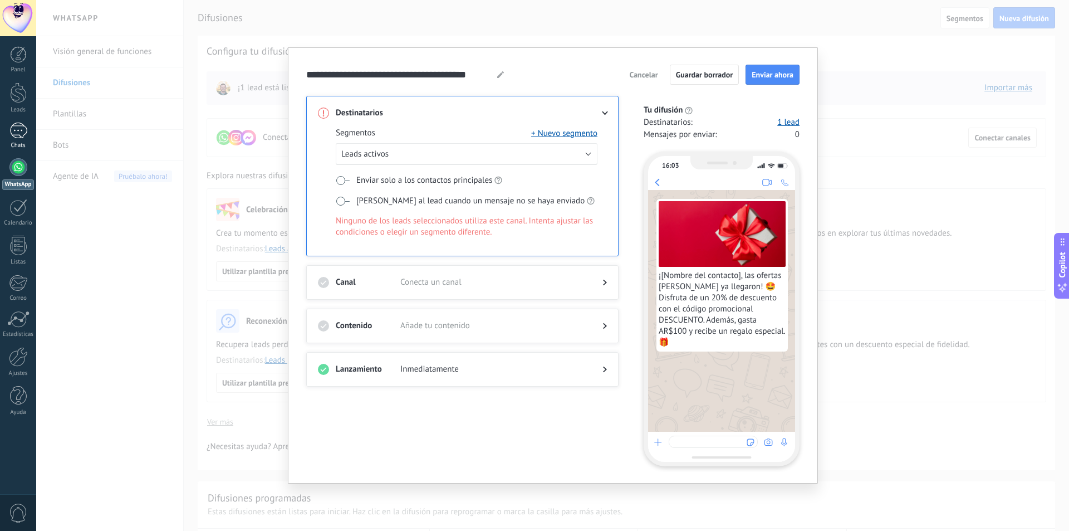
click at [13, 136] on div "1" at bounding box center [18, 130] width 18 height 16
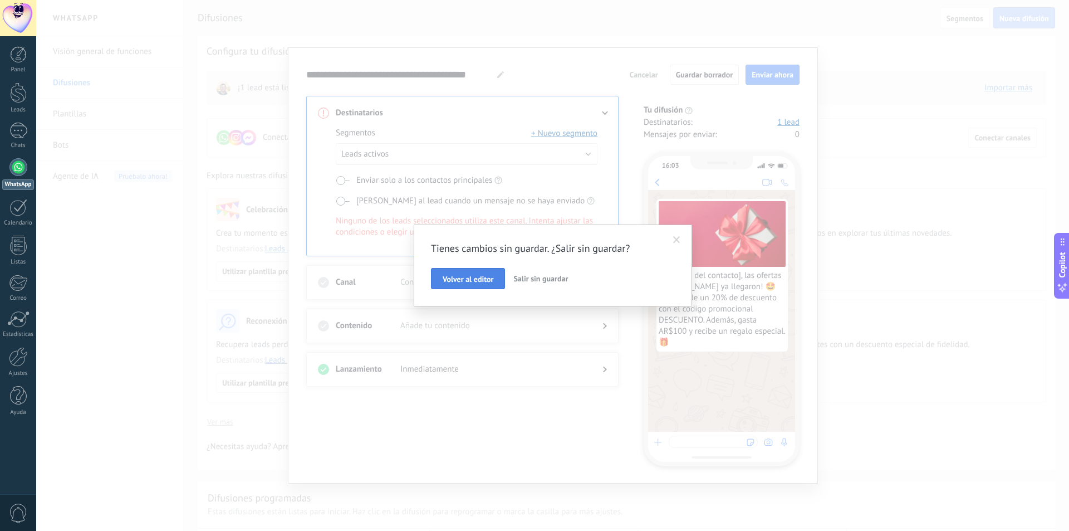
click at [489, 277] on span "Volver al editor" at bounding box center [468, 279] width 51 height 8
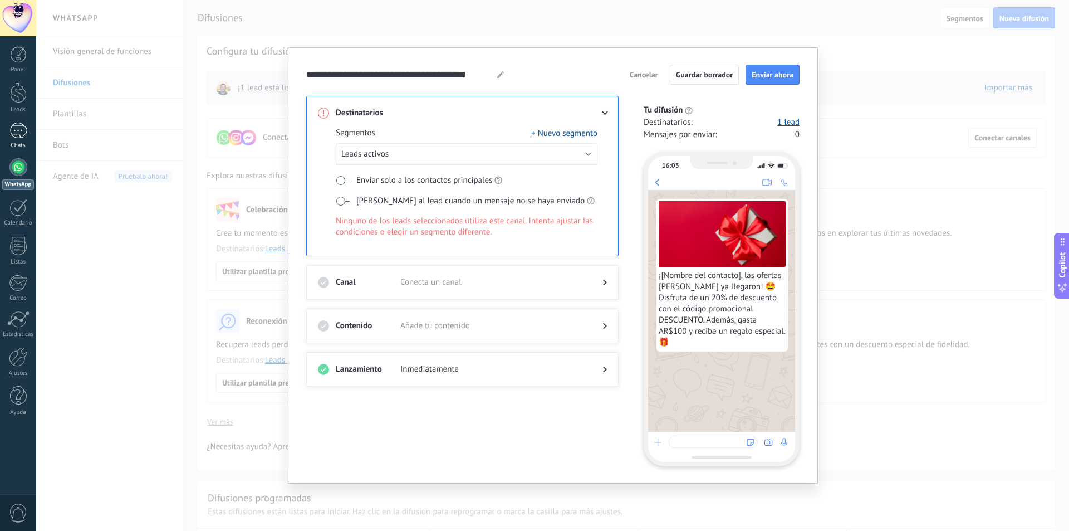
click at [24, 139] on link "1 Chats" at bounding box center [18, 135] width 36 height 27
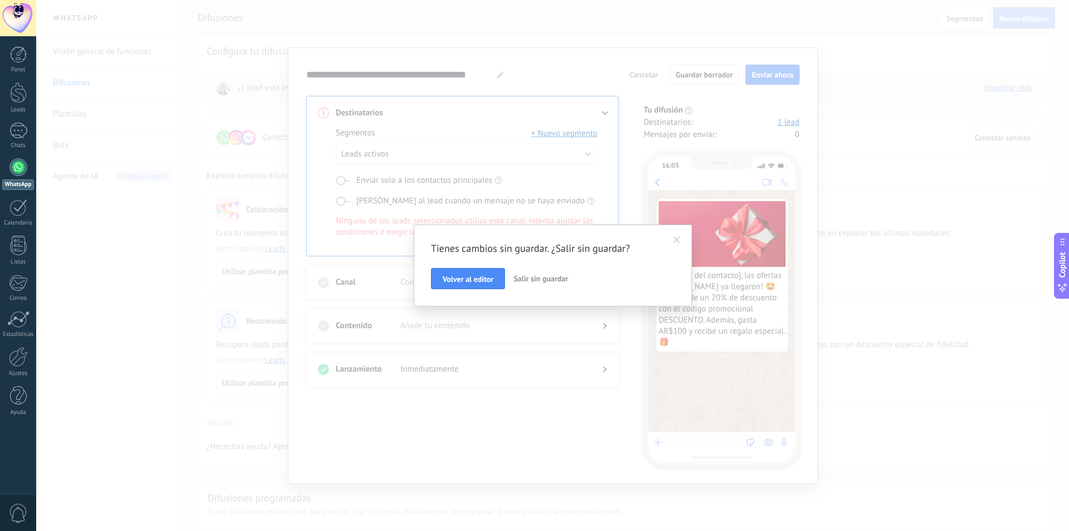
click at [557, 280] on span "Salir sin guardar" at bounding box center [540, 278] width 55 height 10
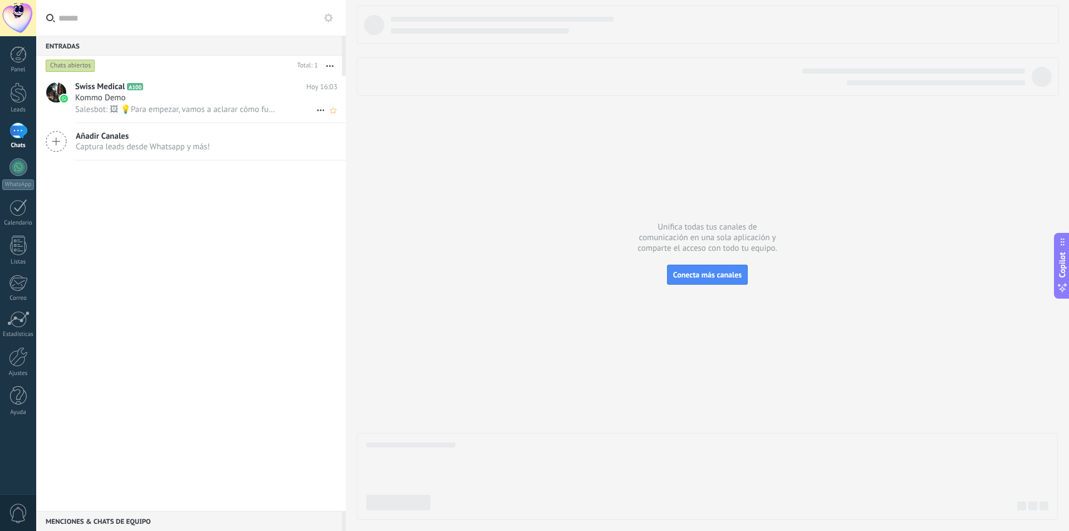
click at [158, 106] on span "Salesbot: 🖼 💡Para empezar, vamos a aclarar cómo funciona esto: 💻 Kommo = La vis…" at bounding box center [175, 109] width 201 height 11
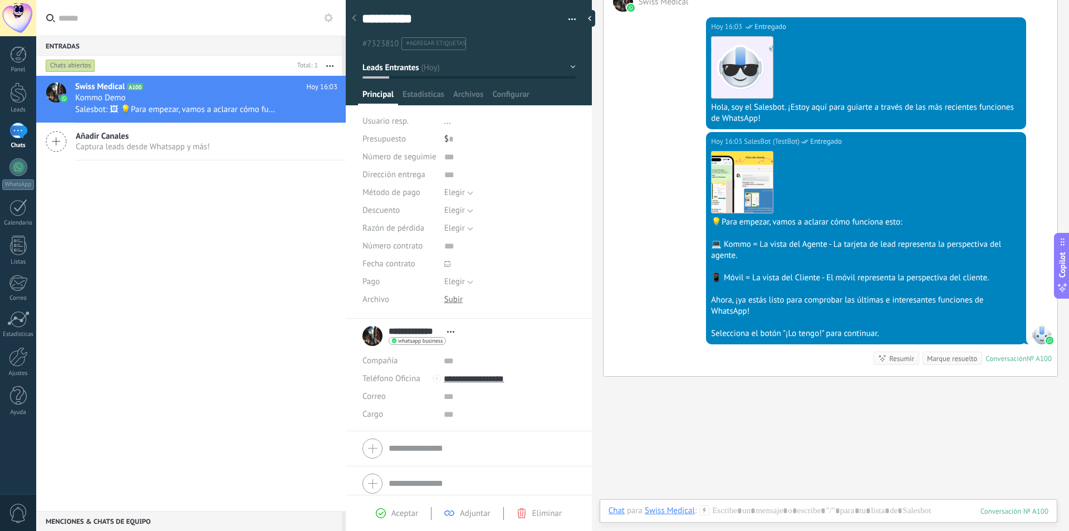
scroll to position [7, 0]
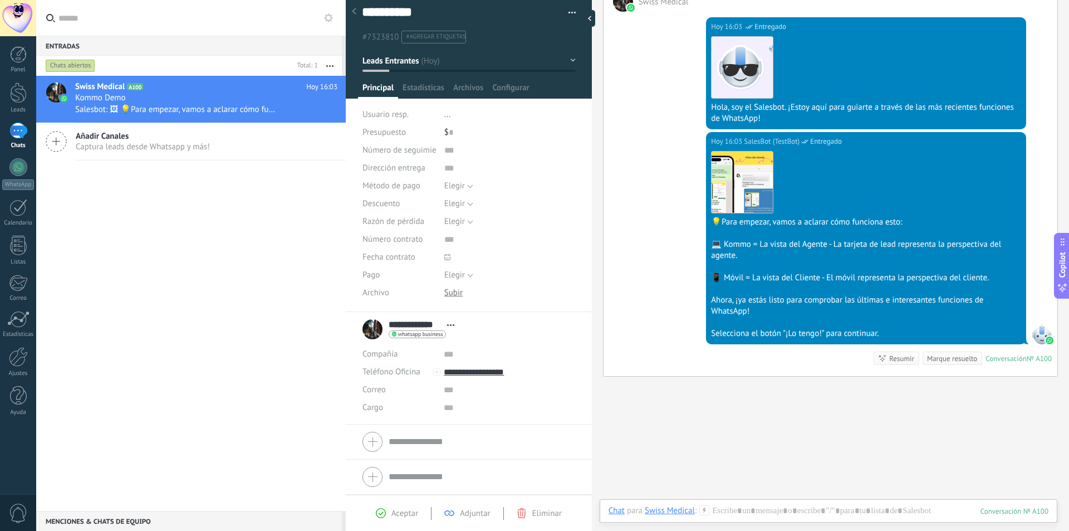
click at [368, 328] on div "**********" at bounding box center [410, 329] width 97 height 28
click at [375, 332] on div "**********" at bounding box center [410, 329] width 97 height 28
click at [460, 185] on span "Elegir" at bounding box center [454, 185] width 21 height 11
click at [460, 185] on span "Elegir" at bounding box center [499, 186] width 134 height 11
click at [431, 89] on span "Estadísticas" at bounding box center [424, 90] width 42 height 16
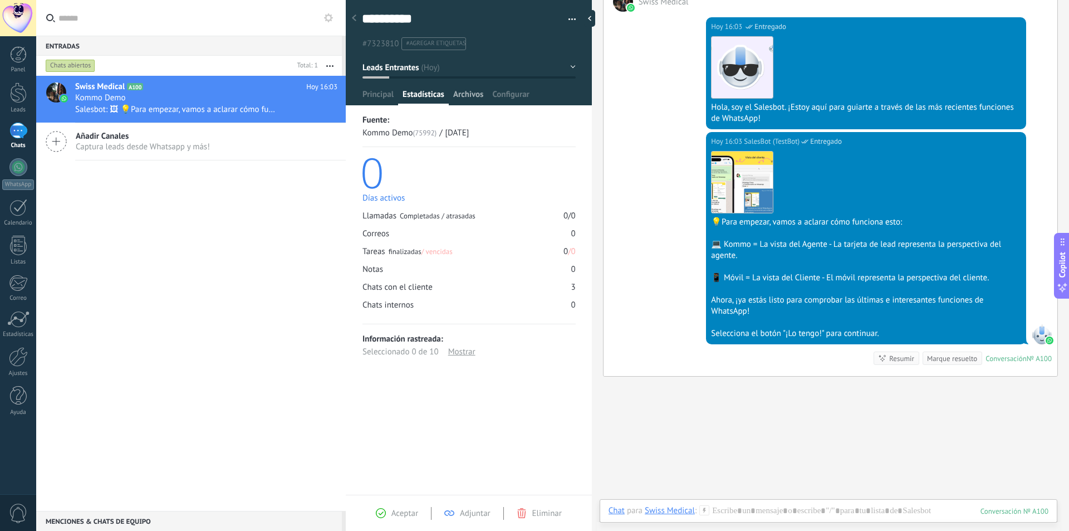
click at [478, 92] on span "Archivos" at bounding box center [468, 97] width 30 height 16
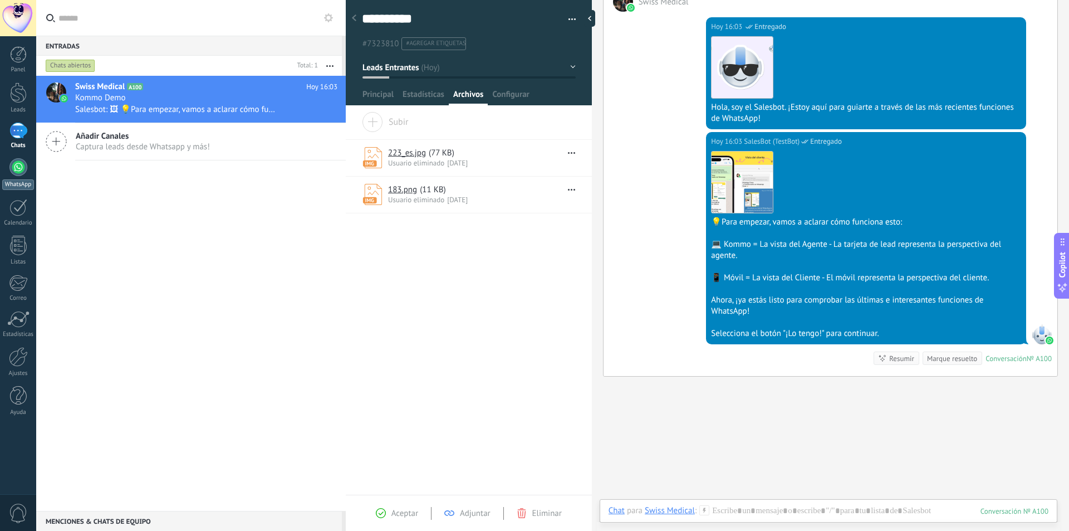
click at [22, 164] on div at bounding box center [18, 167] width 18 height 18
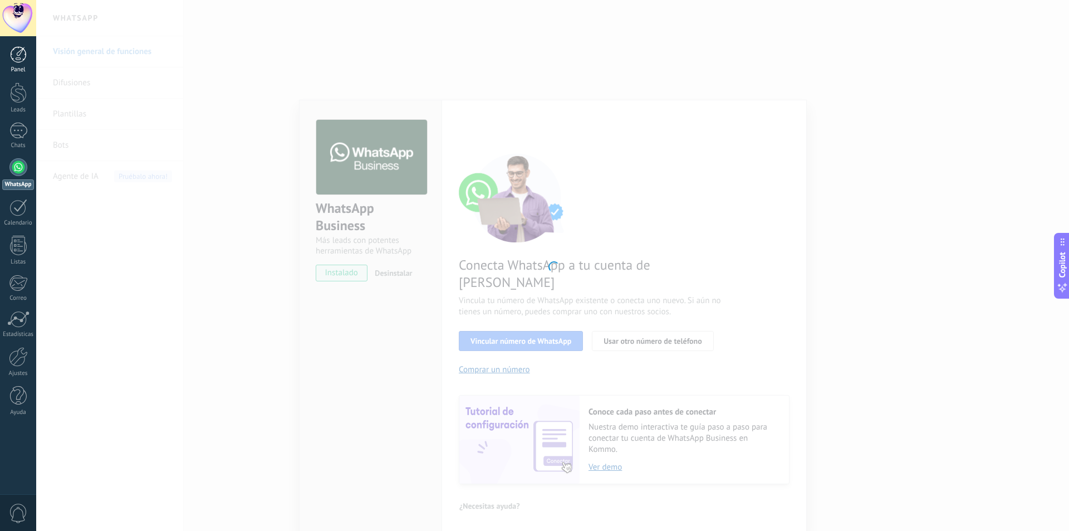
click at [23, 56] on div at bounding box center [18, 54] width 17 height 17
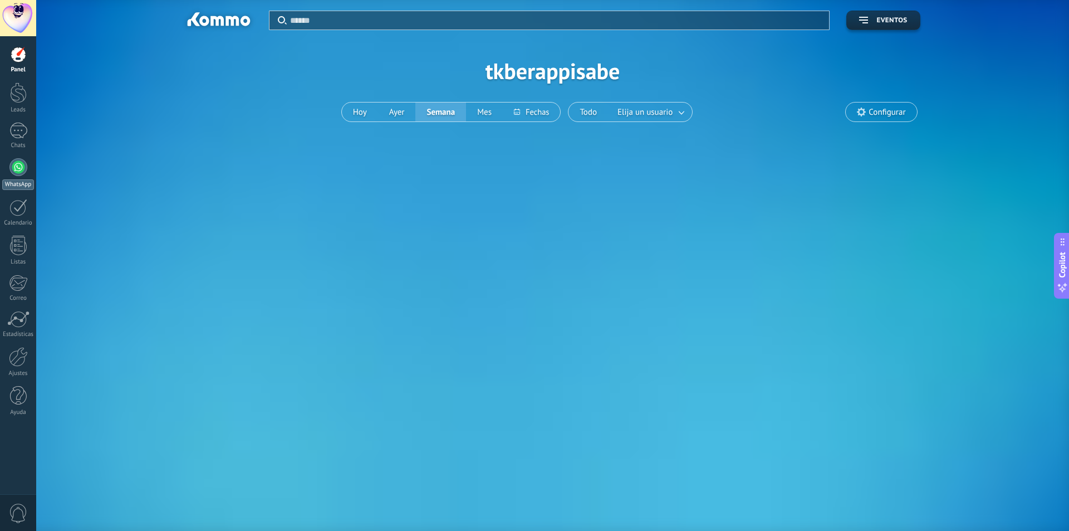
click at [18, 163] on div at bounding box center [18, 167] width 18 height 18
